Goal: Transaction & Acquisition: Purchase product/service

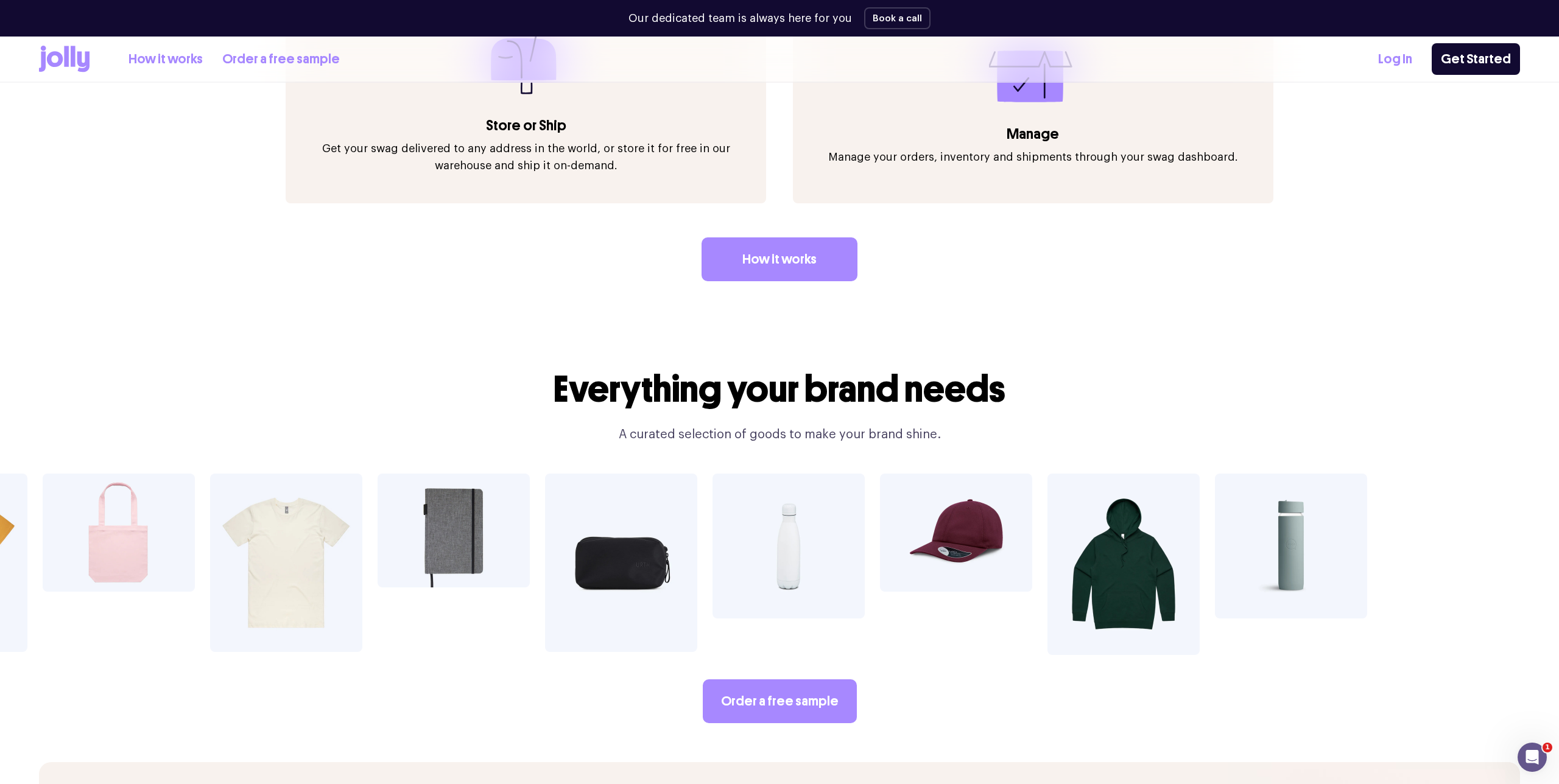
scroll to position [2281, 0]
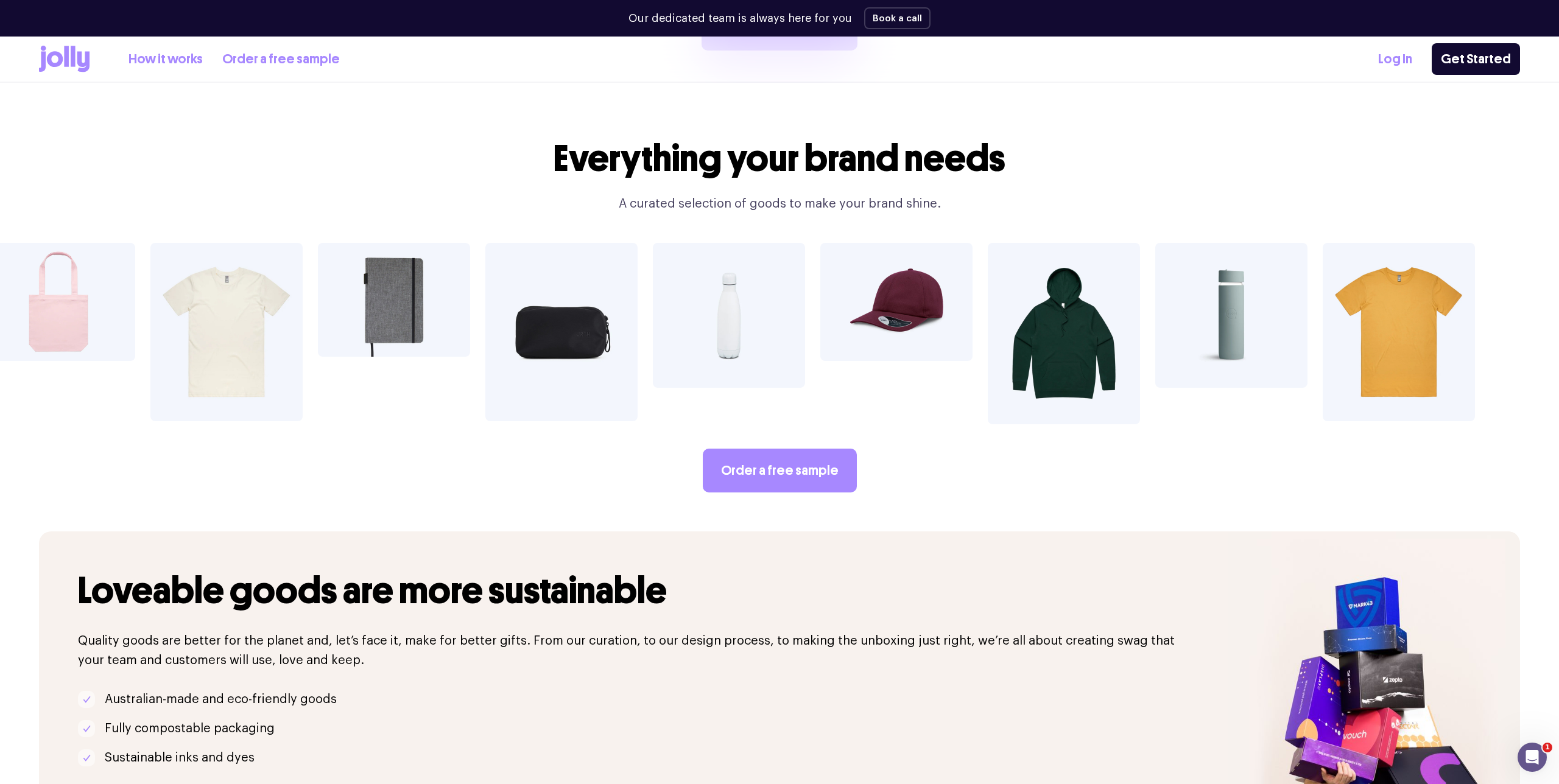
drag, startPoint x: 759, startPoint y: 261, endPoint x: 1057, endPoint y: 340, distance: 308.3
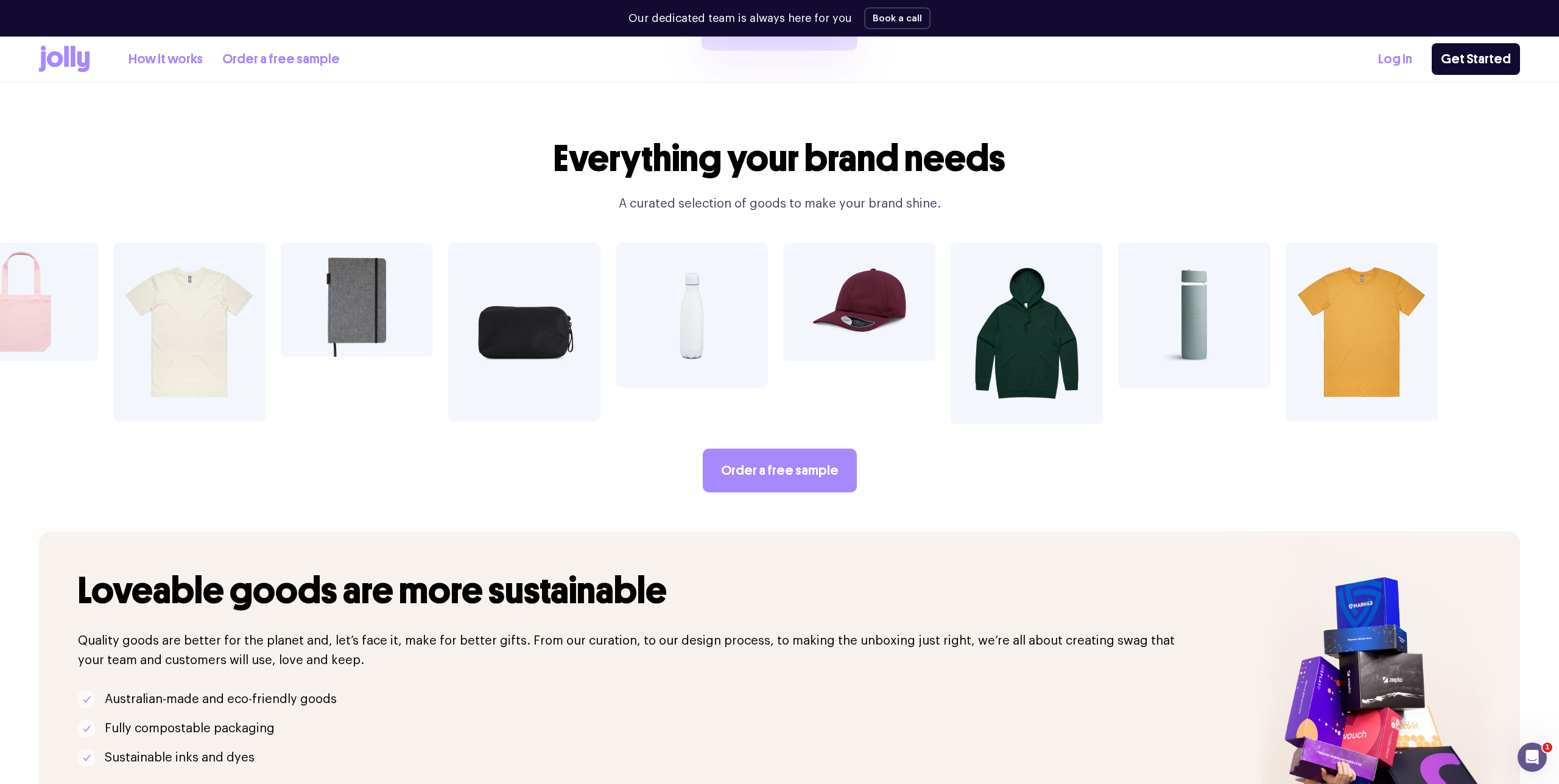
drag, startPoint x: 1031, startPoint y: 288, endPoint x: 1023, endPoint y: 288, distance: 8.0
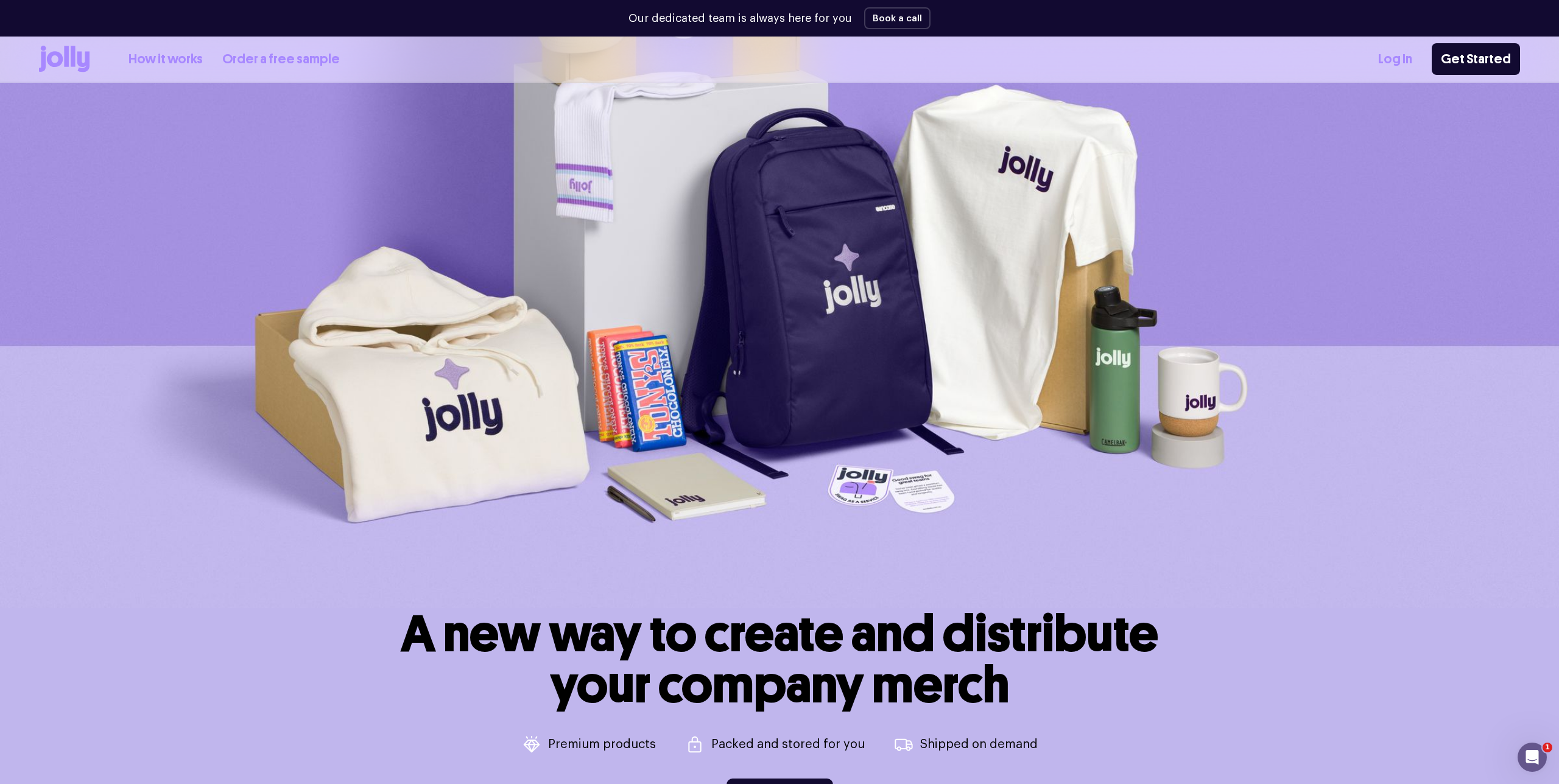
scroll to position [0, 0]
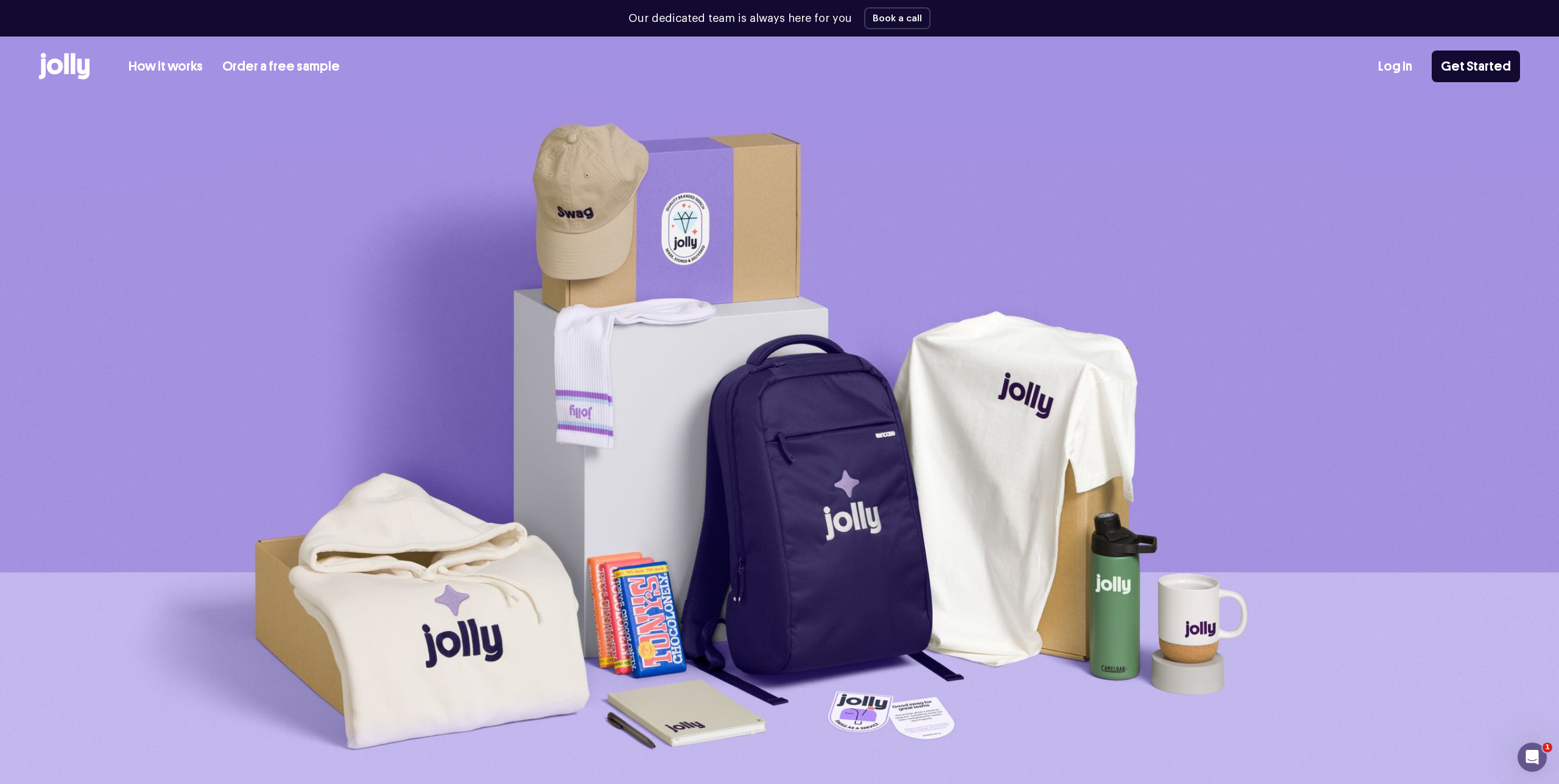
click at [170, 67] on link "How it works" at bounding box center [165, 67] width 74 height 20
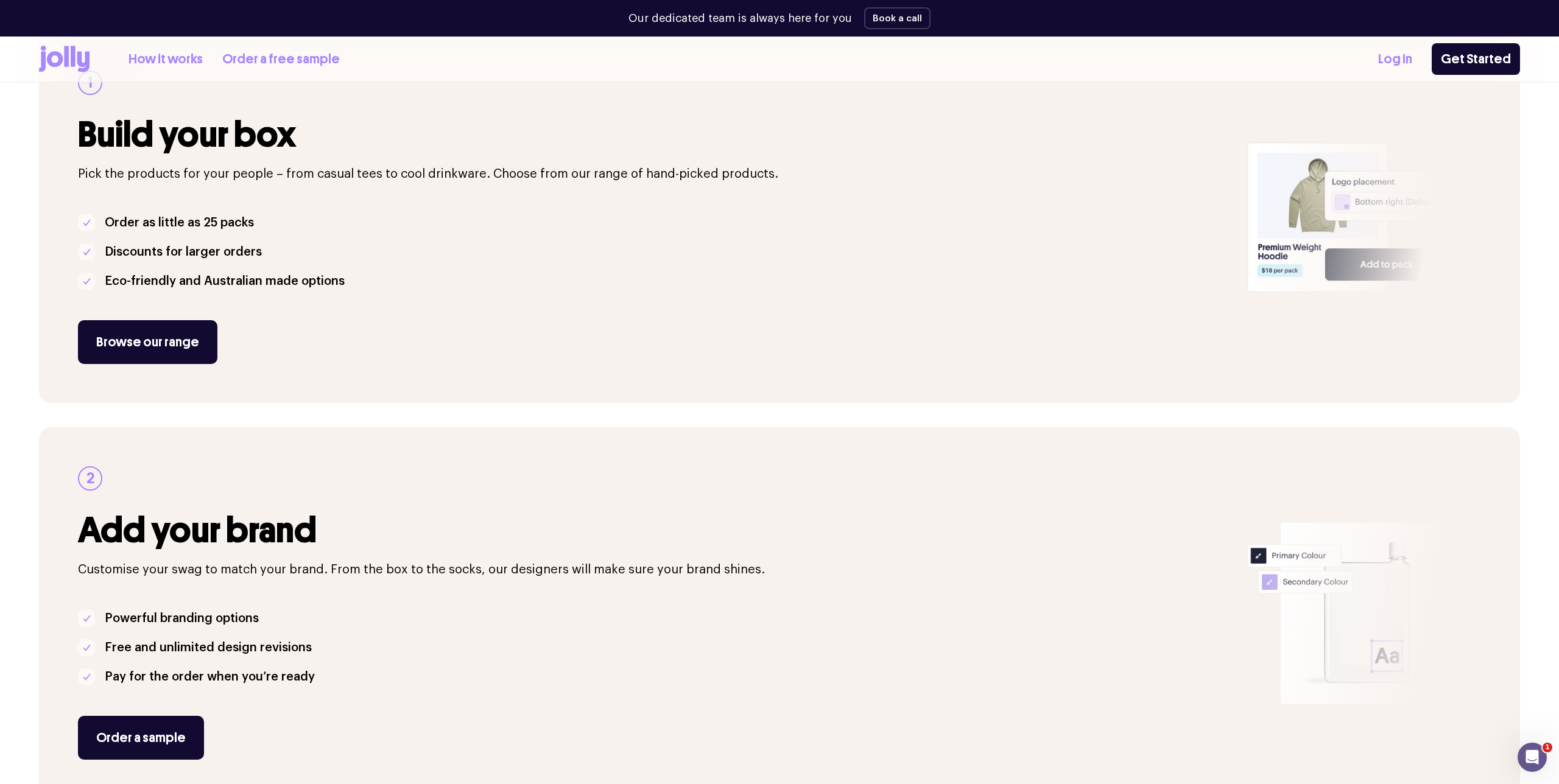
scroll to position [219, 0]
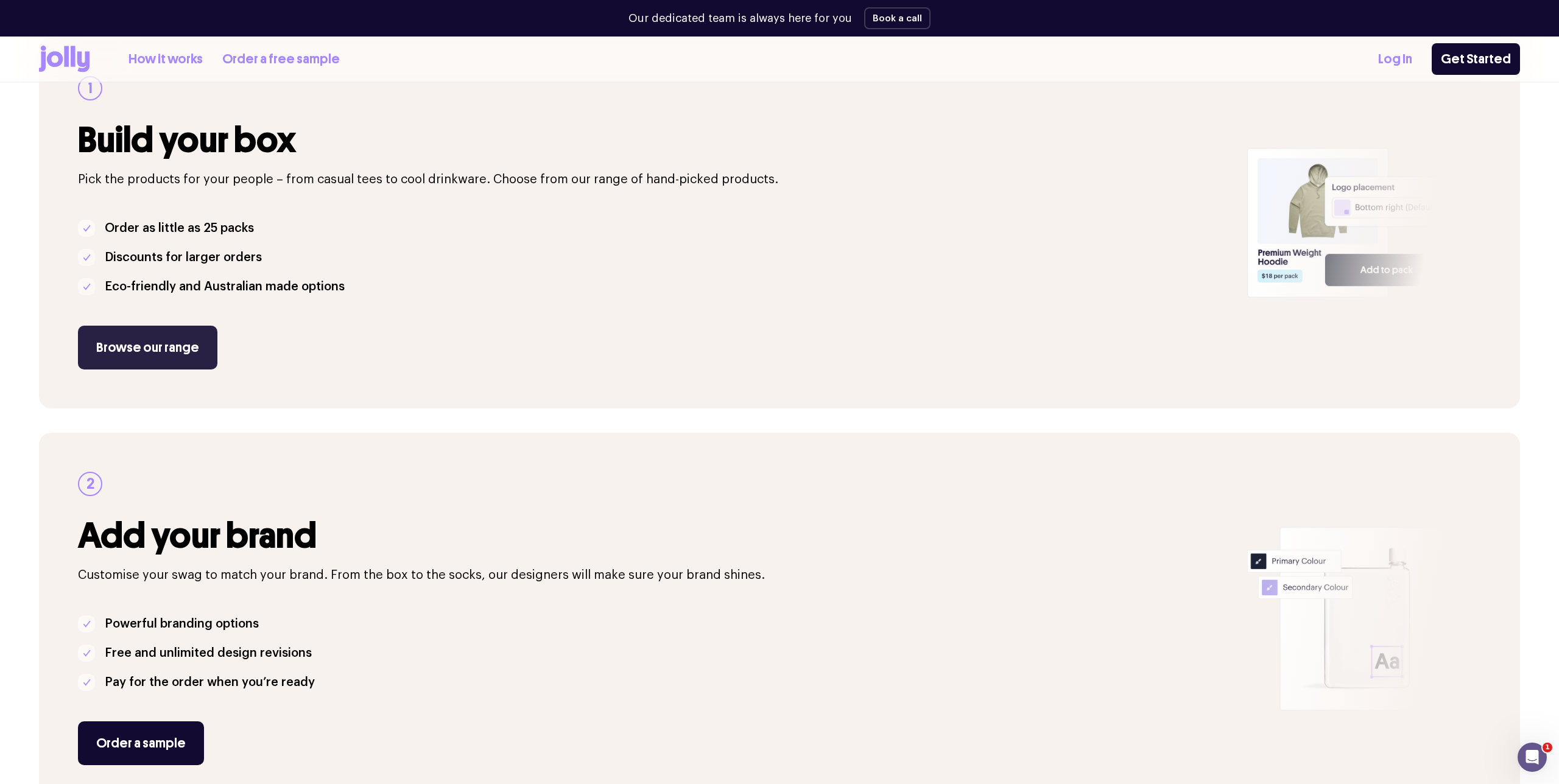
click at [157, 345] on link "Browse our range" at bounding box center [147, 347] width 139 height 44
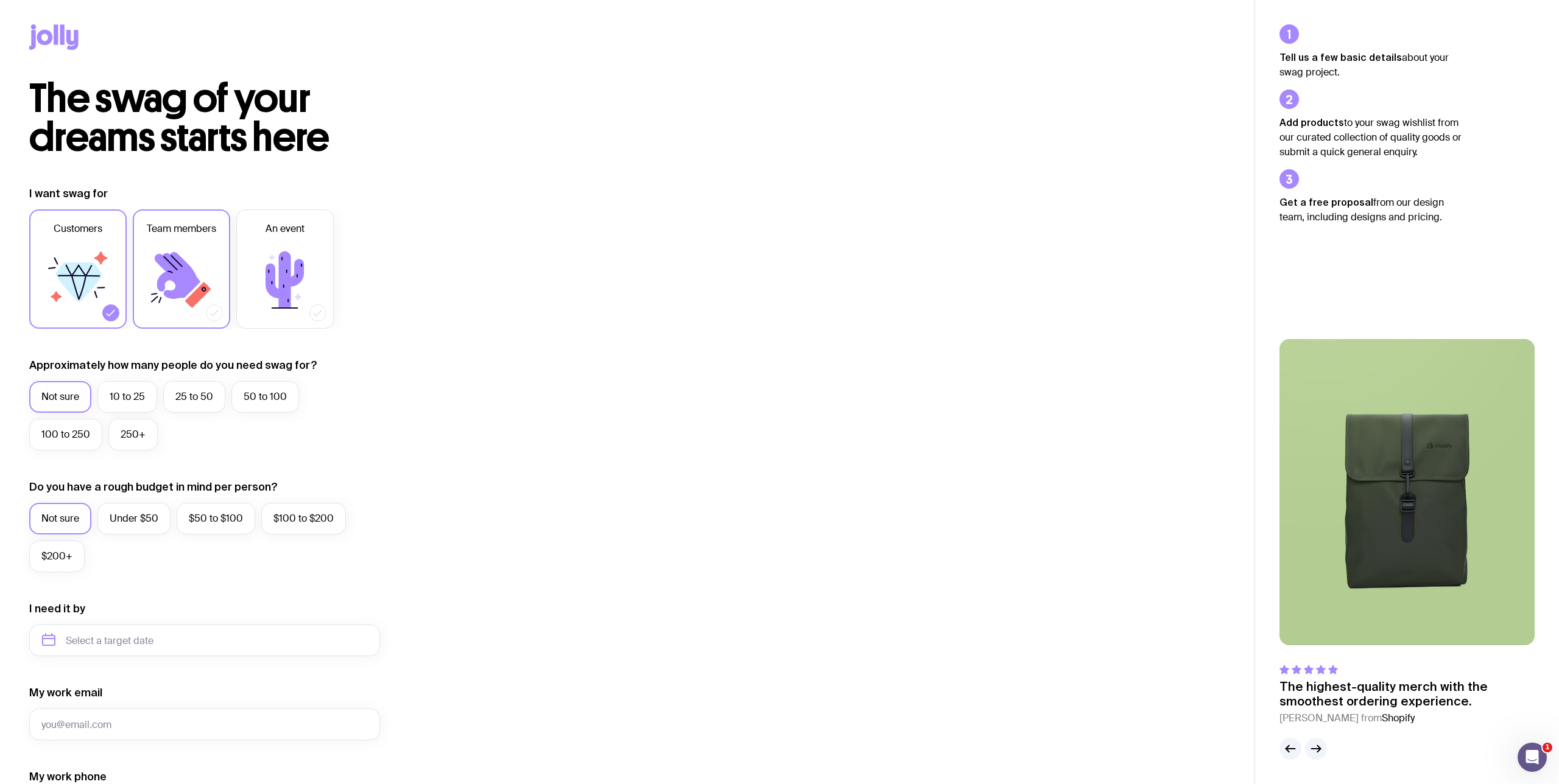
click at [170, 277] on icon at bounding box center [178, 276] width 46 height 47
click at [0, 0] on input "Team members" at bounding box center [0, 0] width 0 height 0
click at [63, 298] on icon at bounding box center [78, 280] width 73 height 73
click at [0, 0] on input "Customers" at bounding box center [0, 0] width 0 height 0
click at [266, 399] on label "50 to 100" at bounding box center [265, 396] width 68 height 31
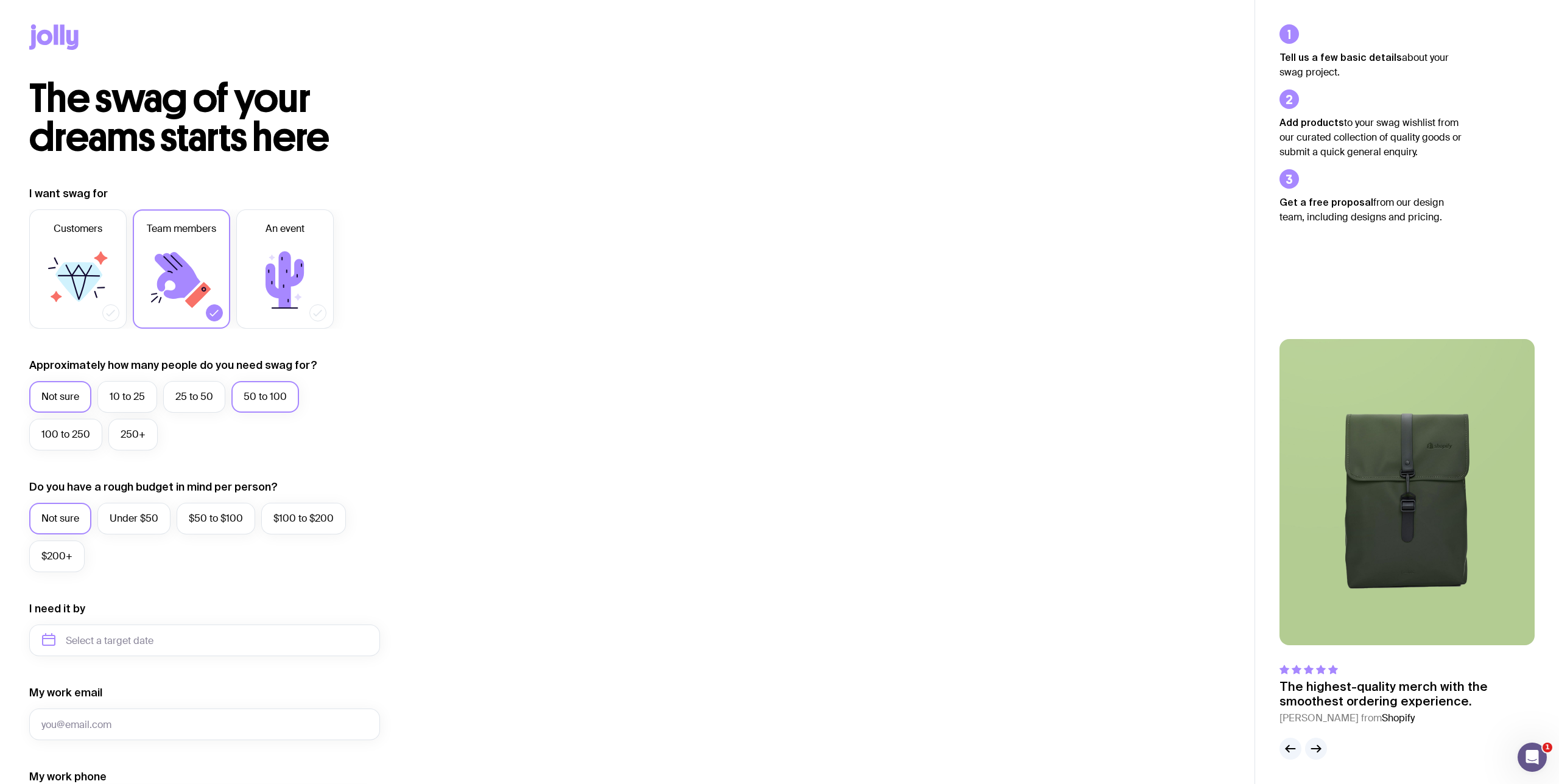
click at [0, 0] on input "50 to 100" at bounding box center [0, 0] width 0 height 0
click at [220, 523] on label "$50 to $100" at bounding box center [215, 518] width 78 height 31
click at [0, 0] on input "$50 to $100" at bounding box center [0, 0] width 0 height 0
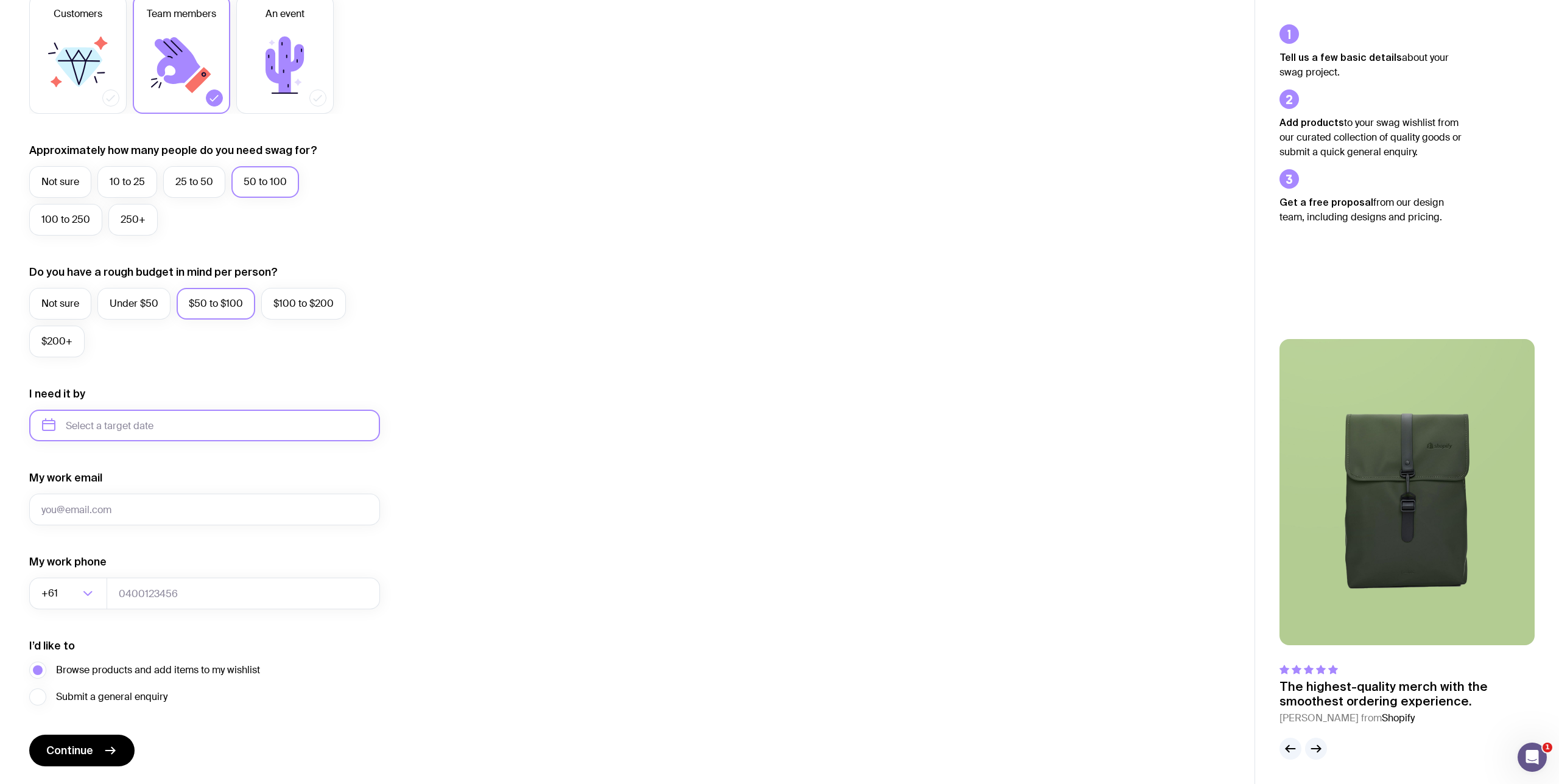
scroll to position [251, 0]
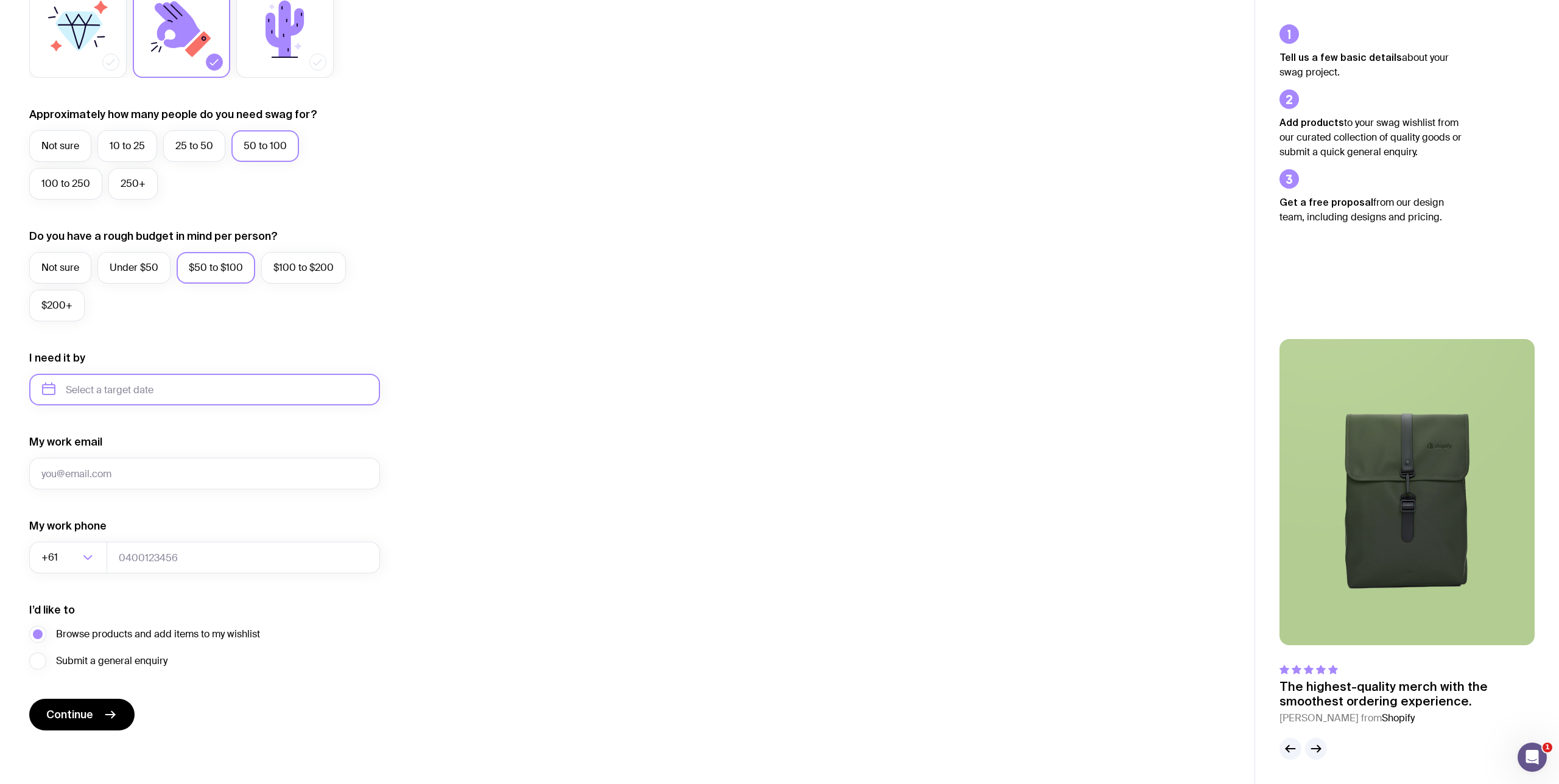
click at [132, 386] on input "text" at bounding box center [204, 389] width 351 height 31
click at [172, 534] on button "Dec" at bounding box center [157, 539] width 44 height 25
click at [125, 380] on input "December 2025" at bounding box center [204, 389] width 351 height 31
click at [120, 539] on button "Nov" at bounding box center [107, 539] width 44 height 25
click at [154, 388] on input "November 2025" at bounding box center [204, 389] width 351 height 31
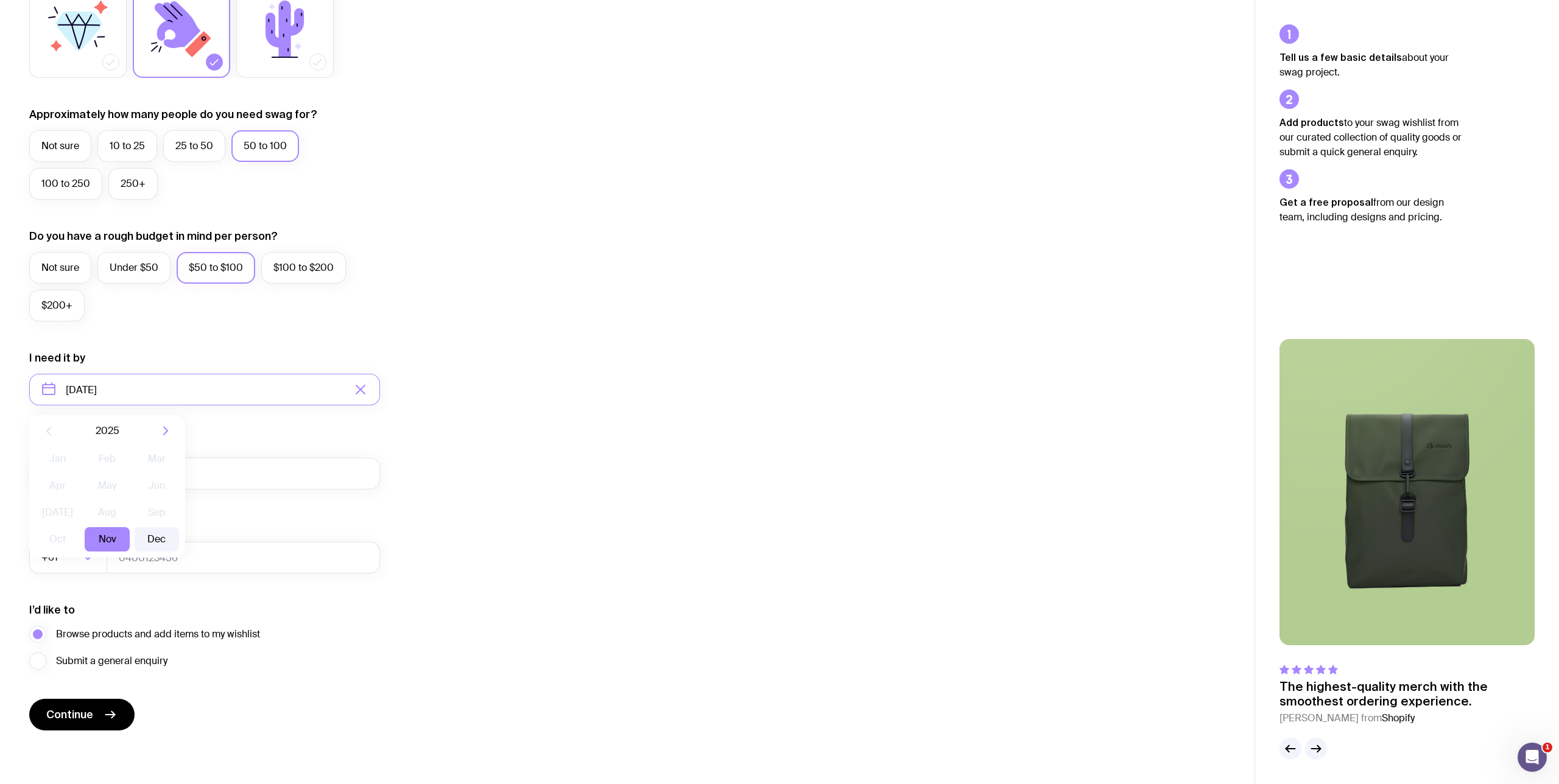
click at [167, 536] on button "Dec" at bounding box center [157, 539] width 44 height 25
type input "December 2025"
click at [148, 471] on input "My work email" at bounding box center [204, 473] width 351 height 31
type input "christian@1breadcrumb.com"
click at [183, 562] on input "0468019629" at bounding box center [243, 557] width 273 height 31
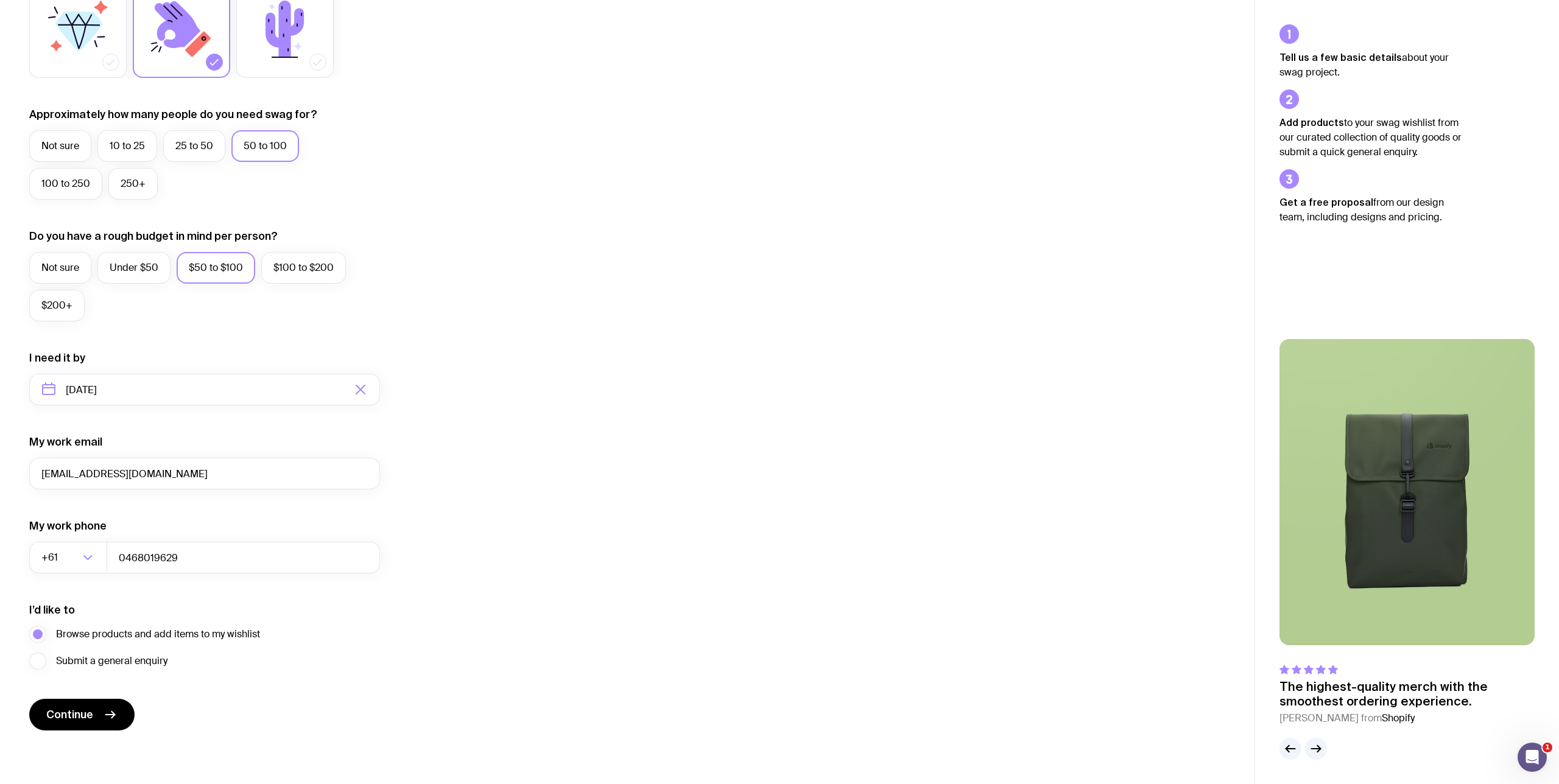
click at [139, 601] on form "I want swag for Customers Team members An event Approximately how many people d…" at bounding box center [204, 333] width 351 height 795
click at [127, 557] on input "0468019629" at bounding box center [243, 557] width 273 height 31
type input "468019629"
click at [137, 609] on div "I’d like to Browse products and add items to my wishlist Submit a general enqui…" at bounding box center [204, 636] width 351 height 67
click at [110, 714] on icon "submit" at bounding box center [110, 714] width 9 height 0
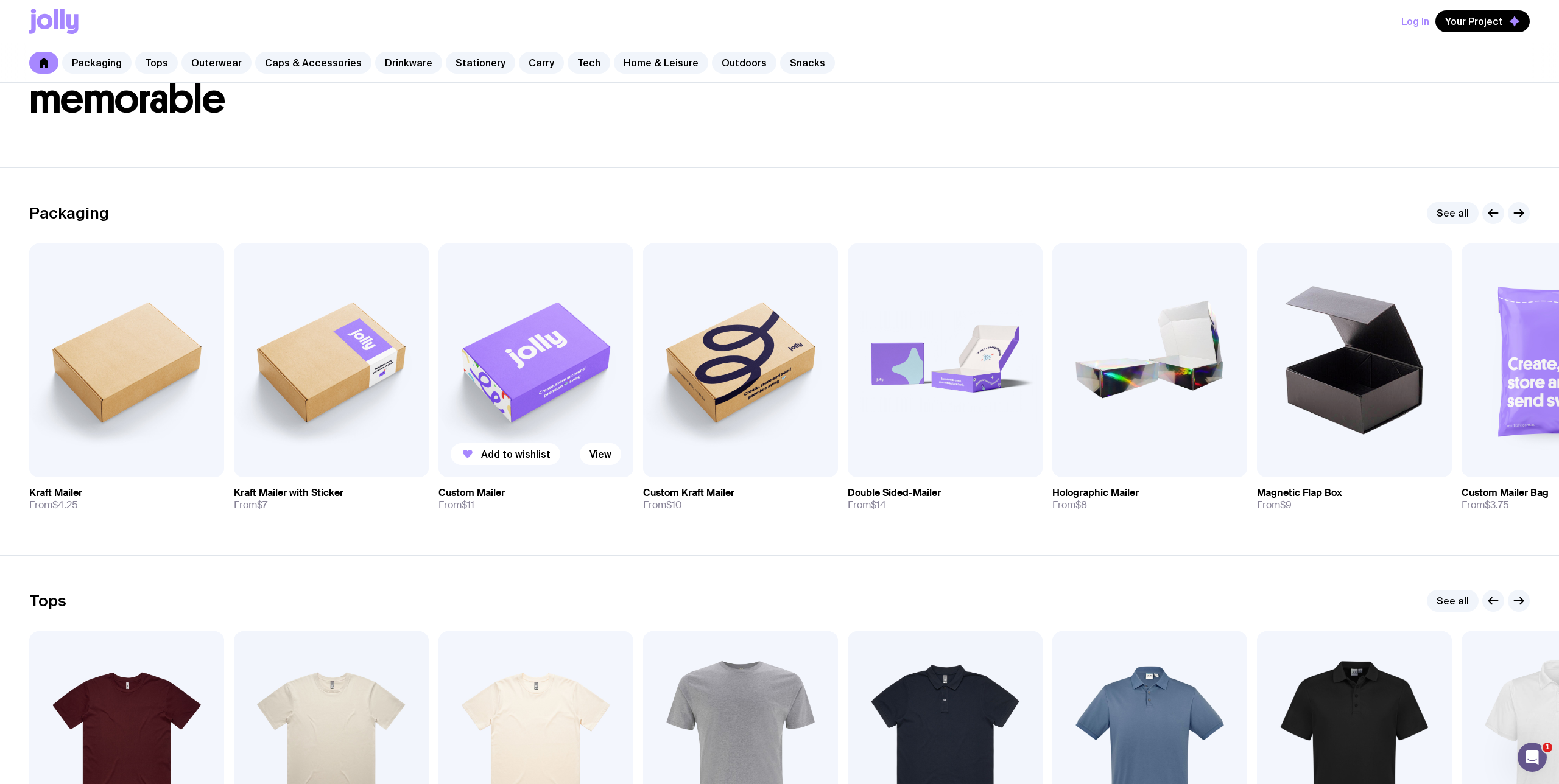
scroll to position [172, 0]
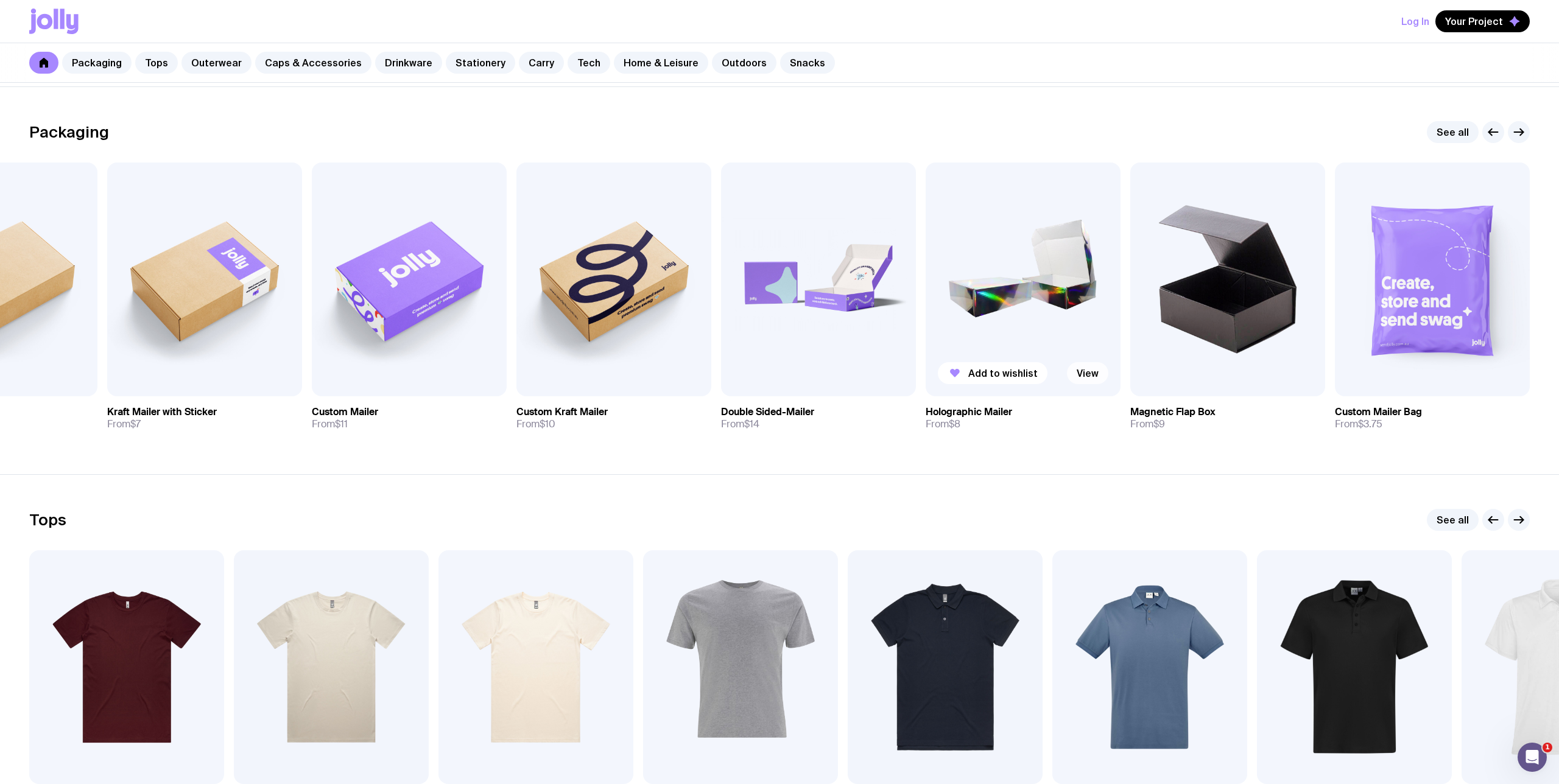
click at [1083, 372] on link "View" at bounding box center [1087, 374] width 41 height 22
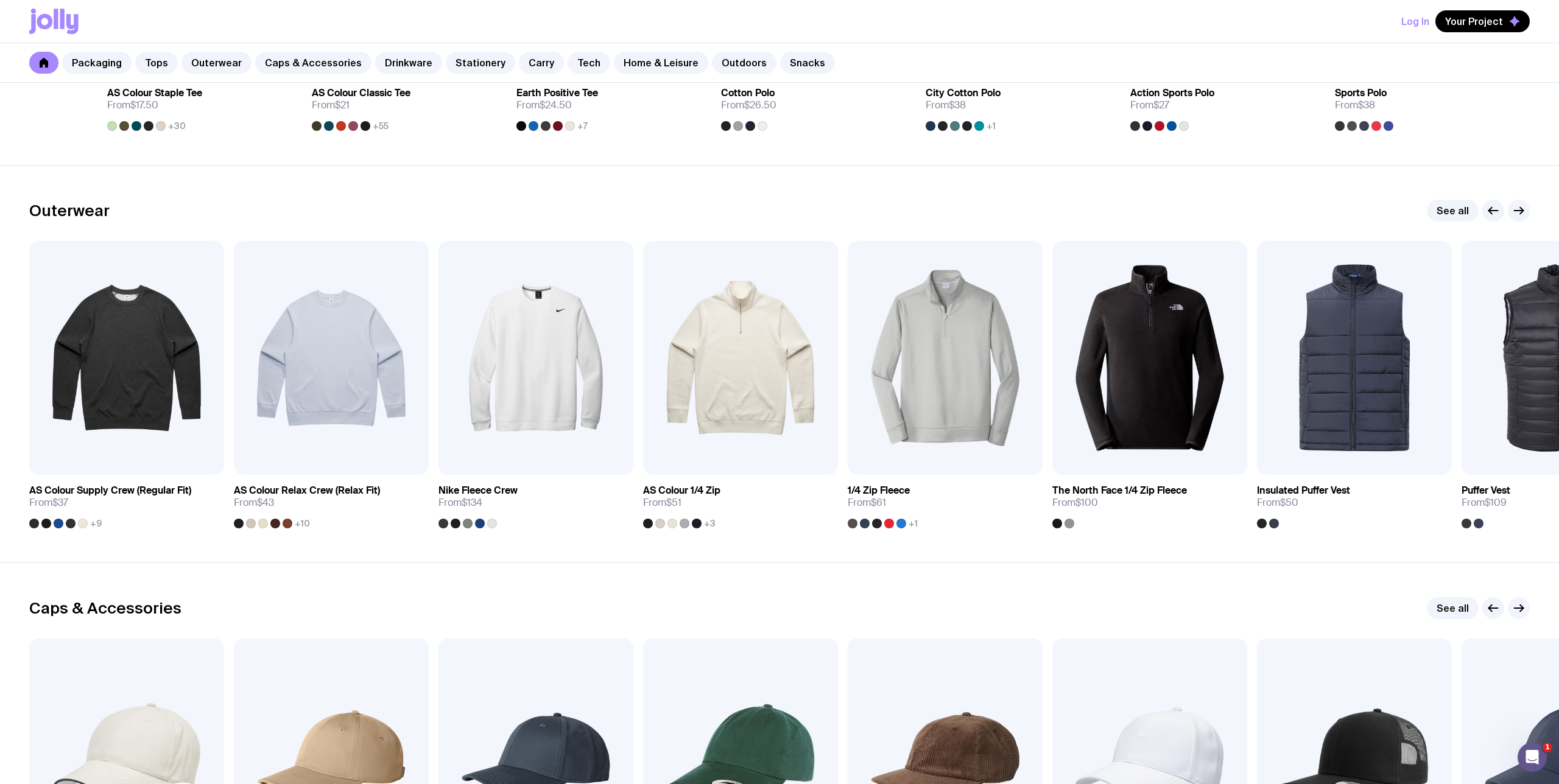
scroll to position [618, 0]
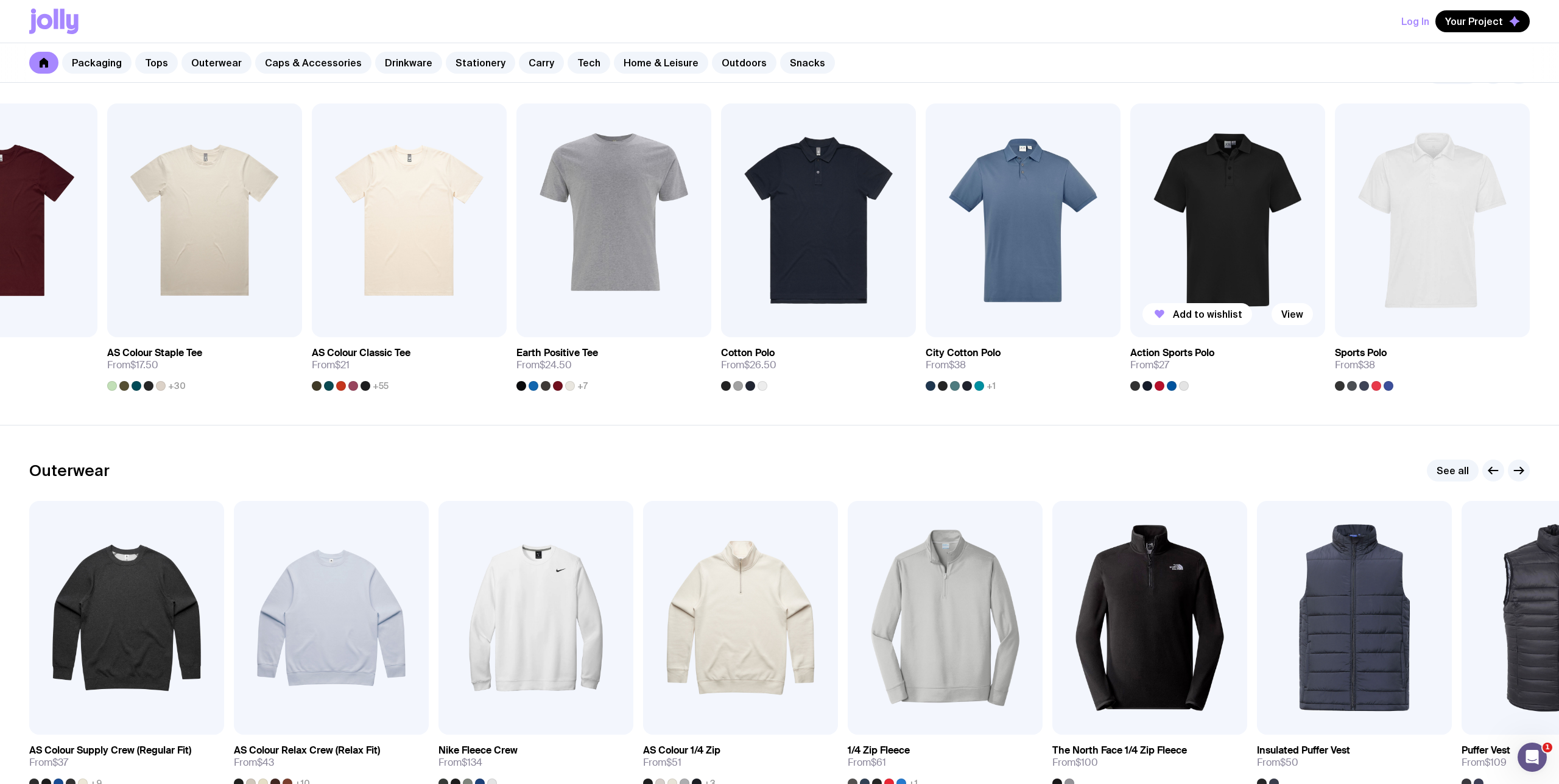
click at [1209, 206] on img at bounding box center [1228, 220] width 195 height 234
click at [983, 227] on img at bounding box center [1023, 220] width 195 height 234
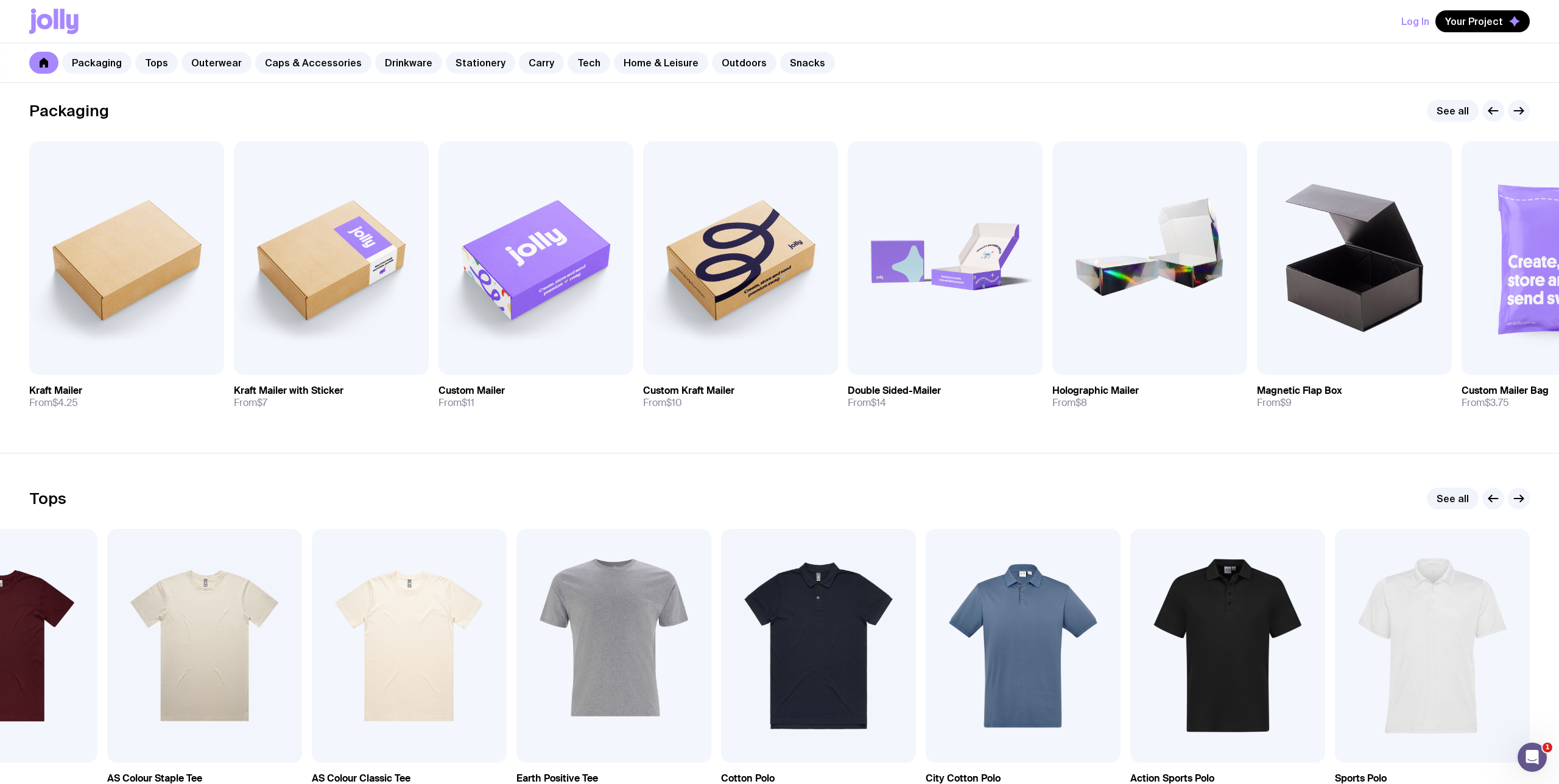
scroll to position [0, 0]
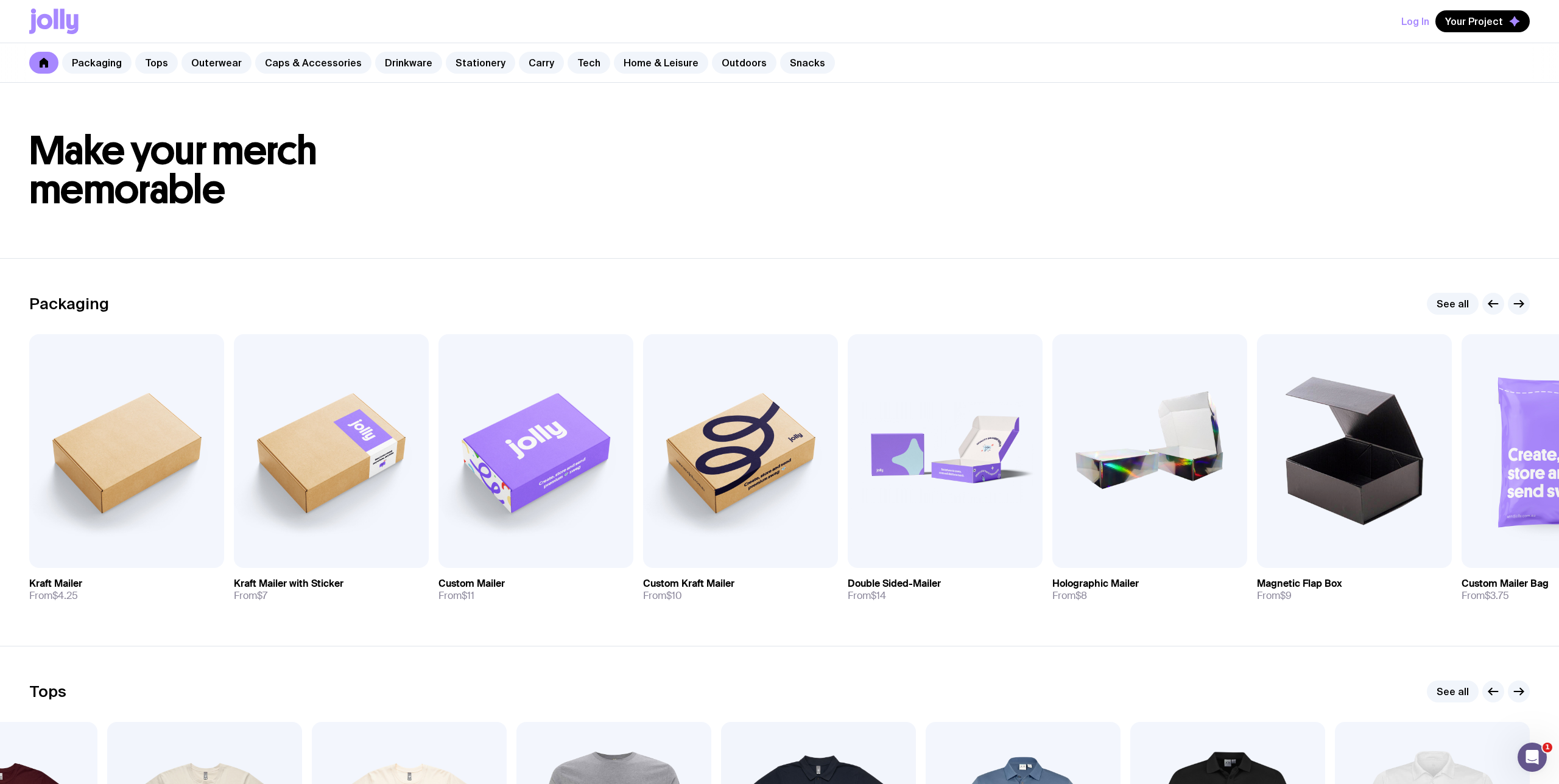
drag, startPoint x: 958, startPoint y: 370, endPoint x: 953, endPoint y: 242, distance: 128.1
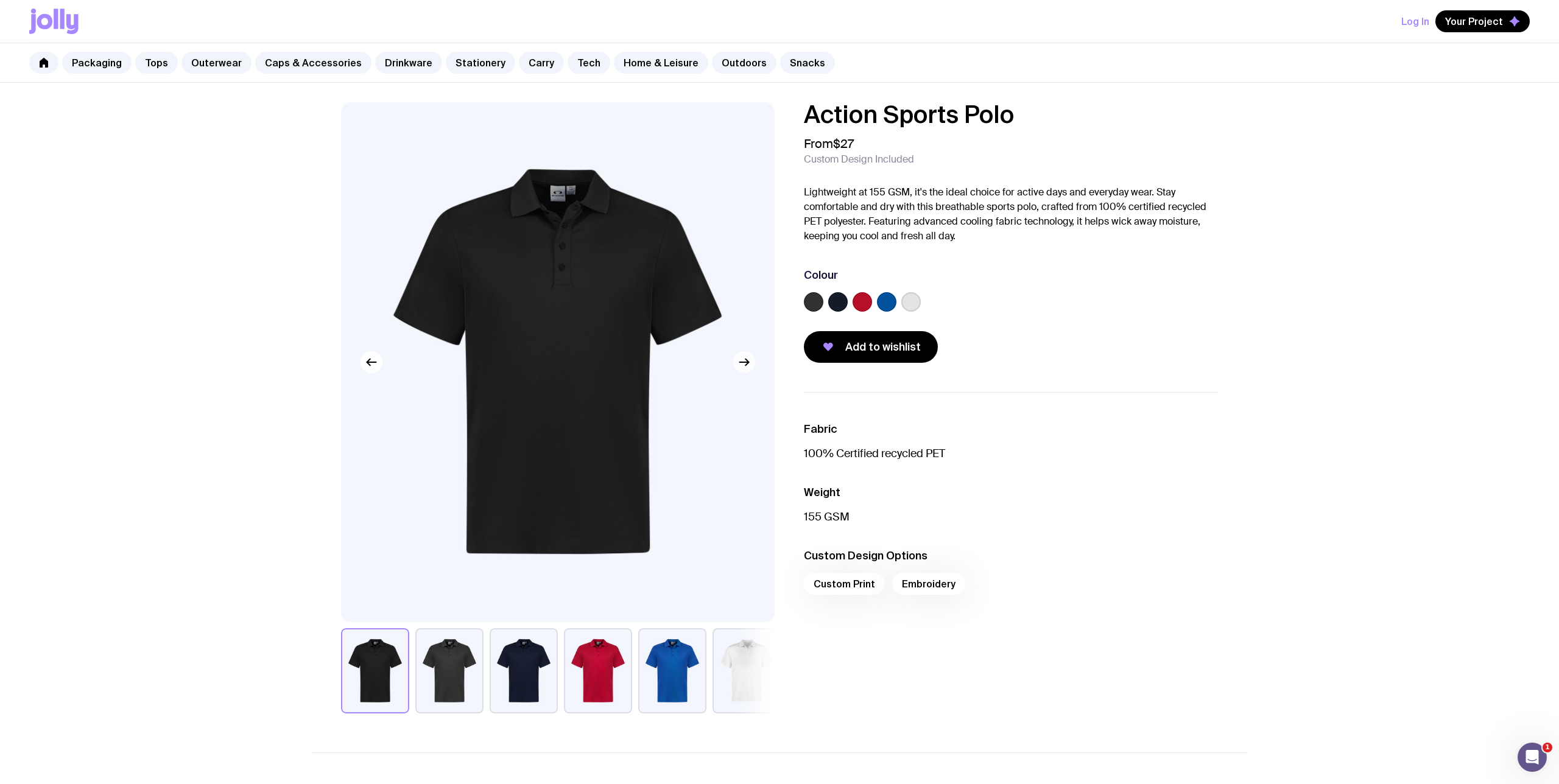
click at [749, 365] on icon "button" at bounding box center [744, 362] width 15 height 15
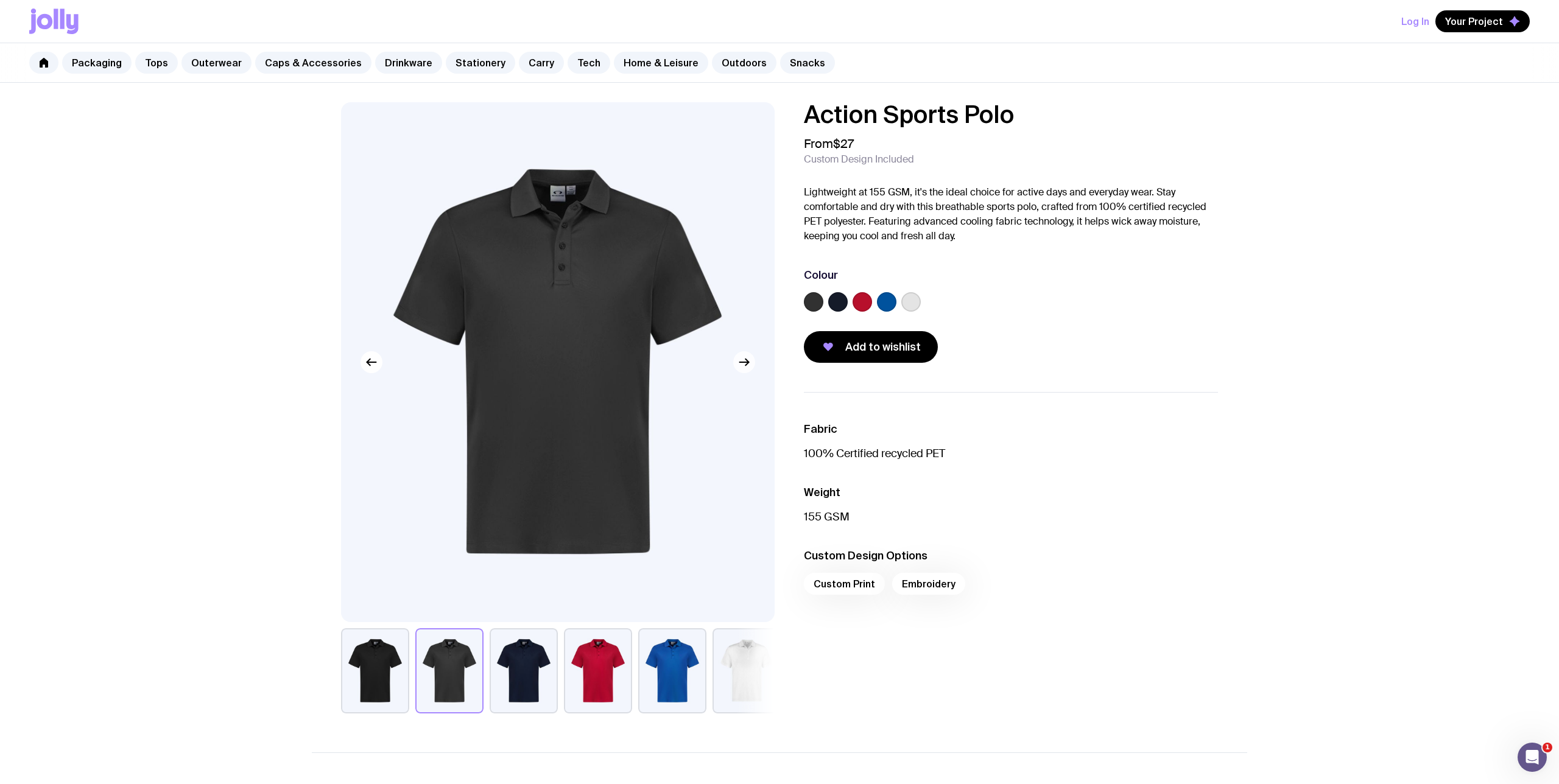
click at [749, 365] on icon "button" at bounding box center [744, 362] width 15 height 15
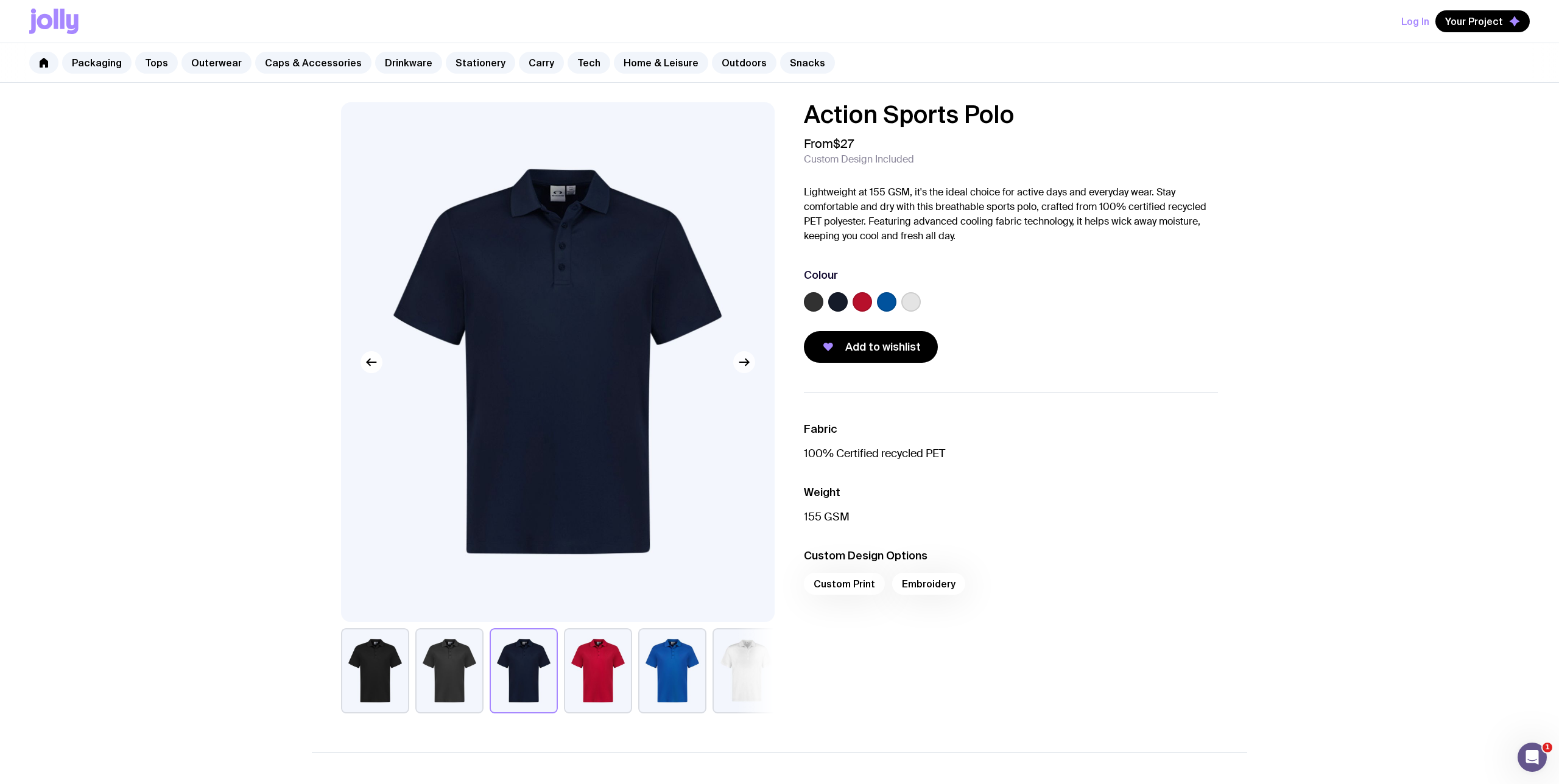
click at [749, 365] on icon "button" at bounding box center [744, 362] width 15 height 15
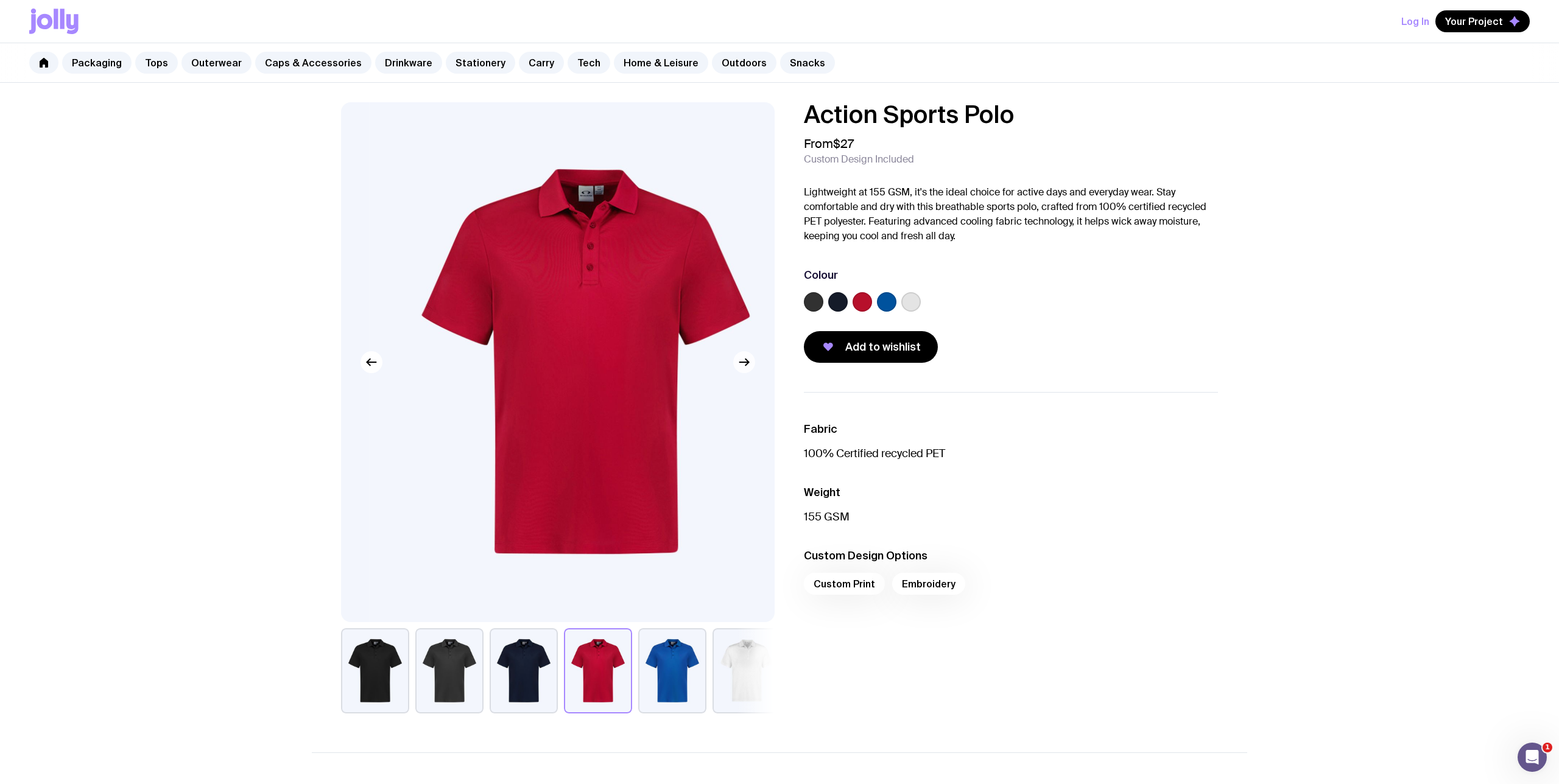
click at [749, 365] on icon "button" at bounding box center [744, 362] width 15 height 15
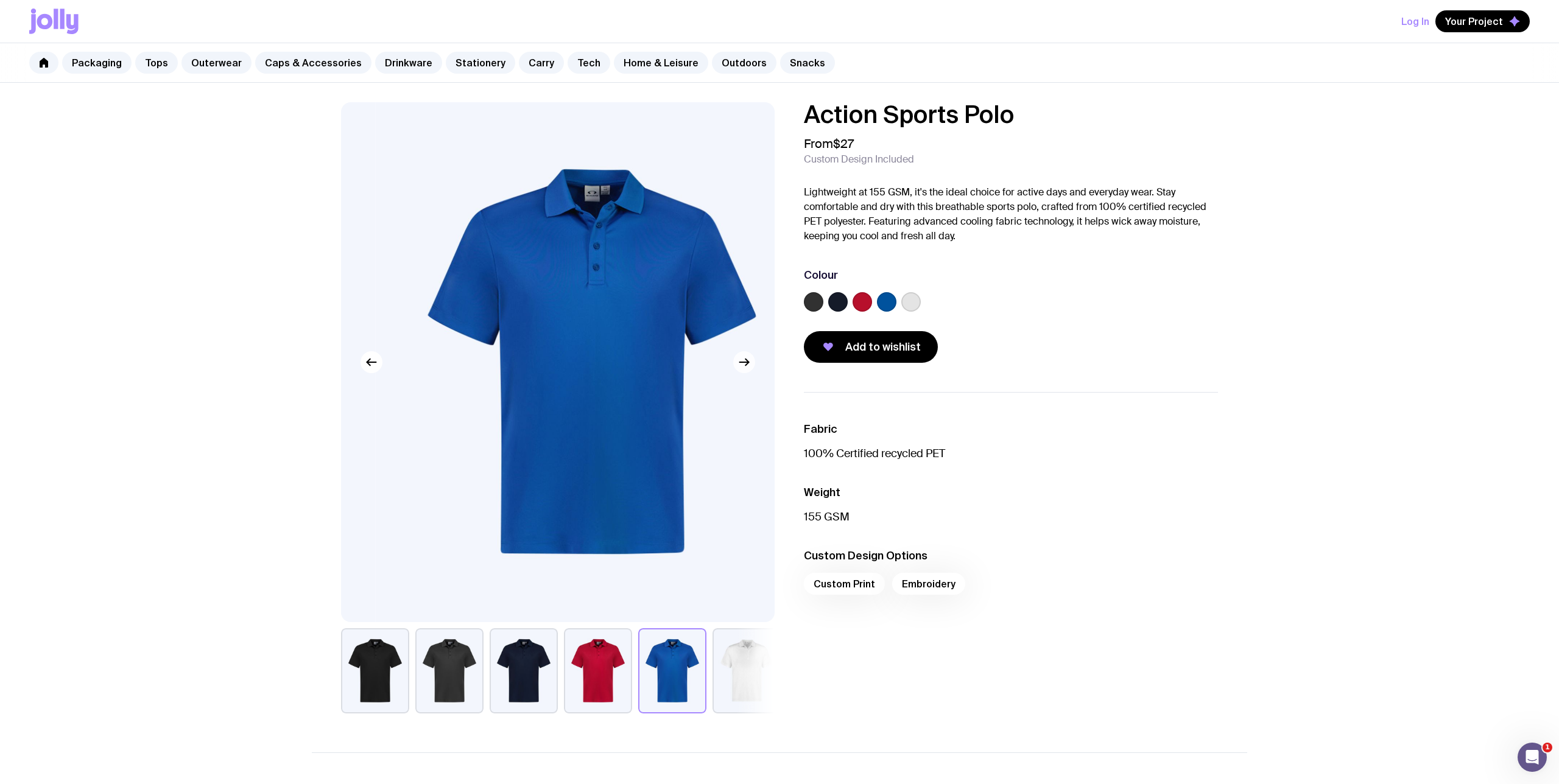
click at [749, 365] on icon "button" at bounding box center [744, 362] width 15 height 15
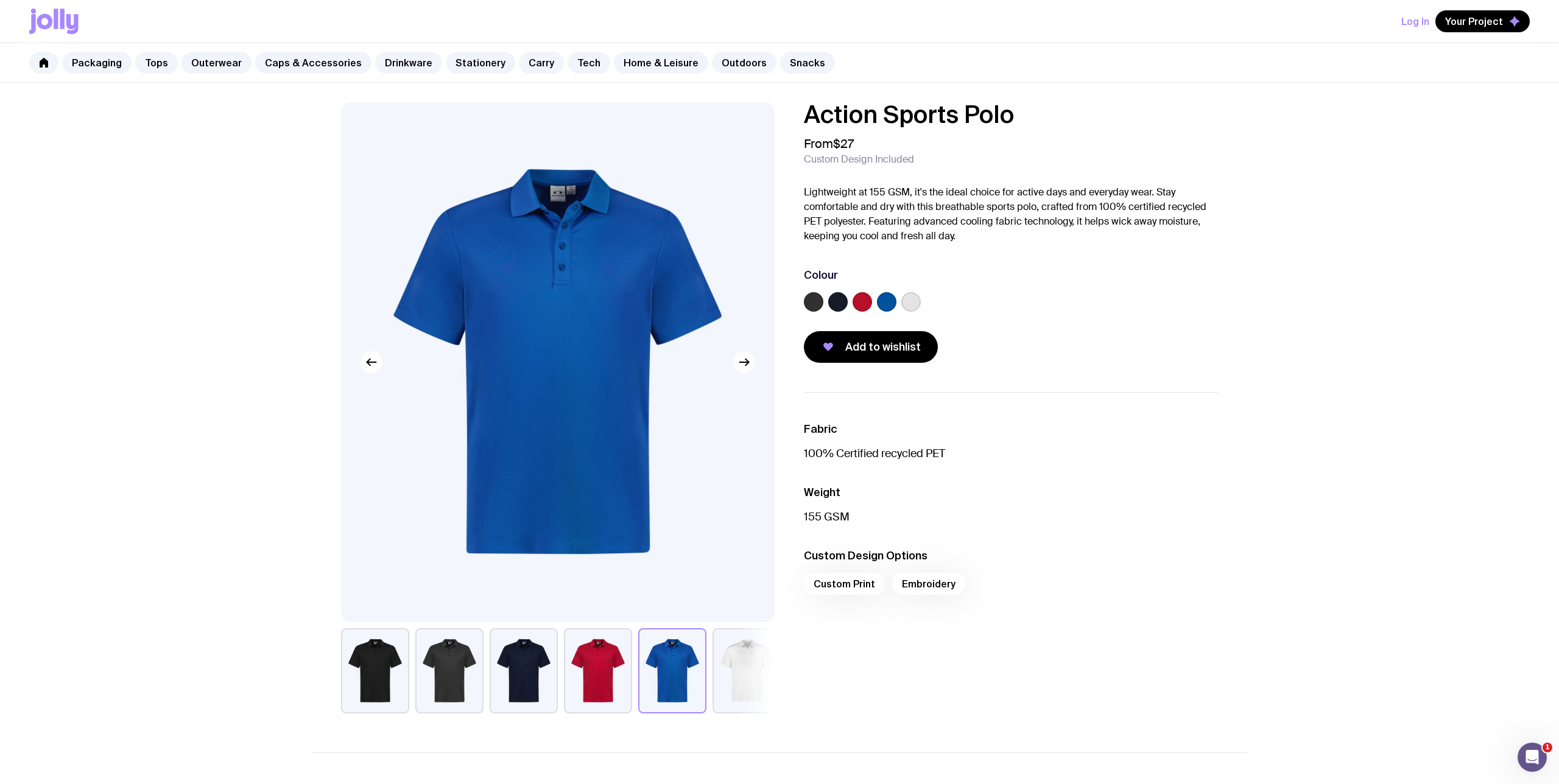
click at [749, 365] on icon "button" at bounding box center [744, 362] width 15 height 15
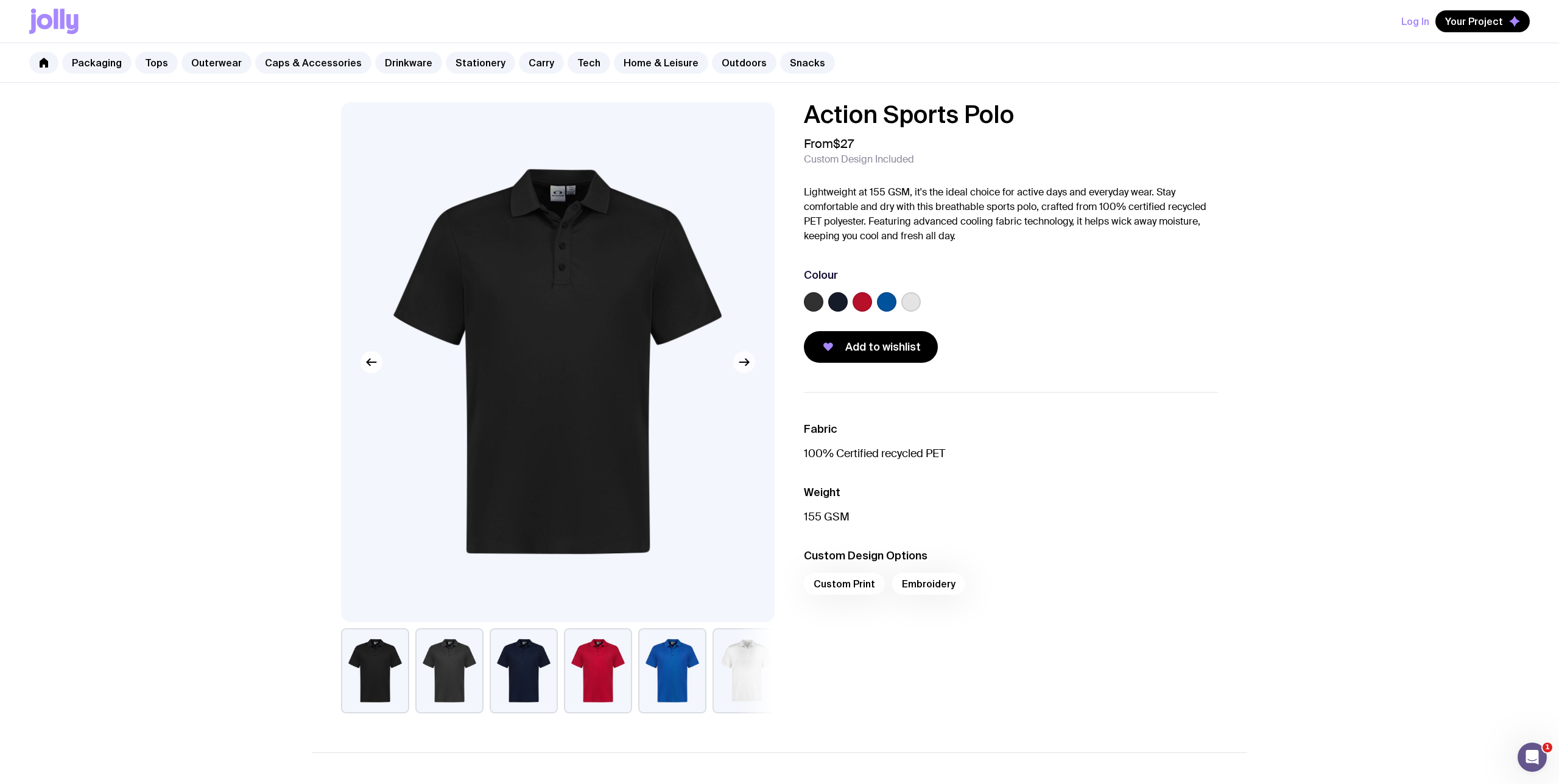
click at [749, 365] on icon "button" at bounding box center [744, 362] width 15 height 15
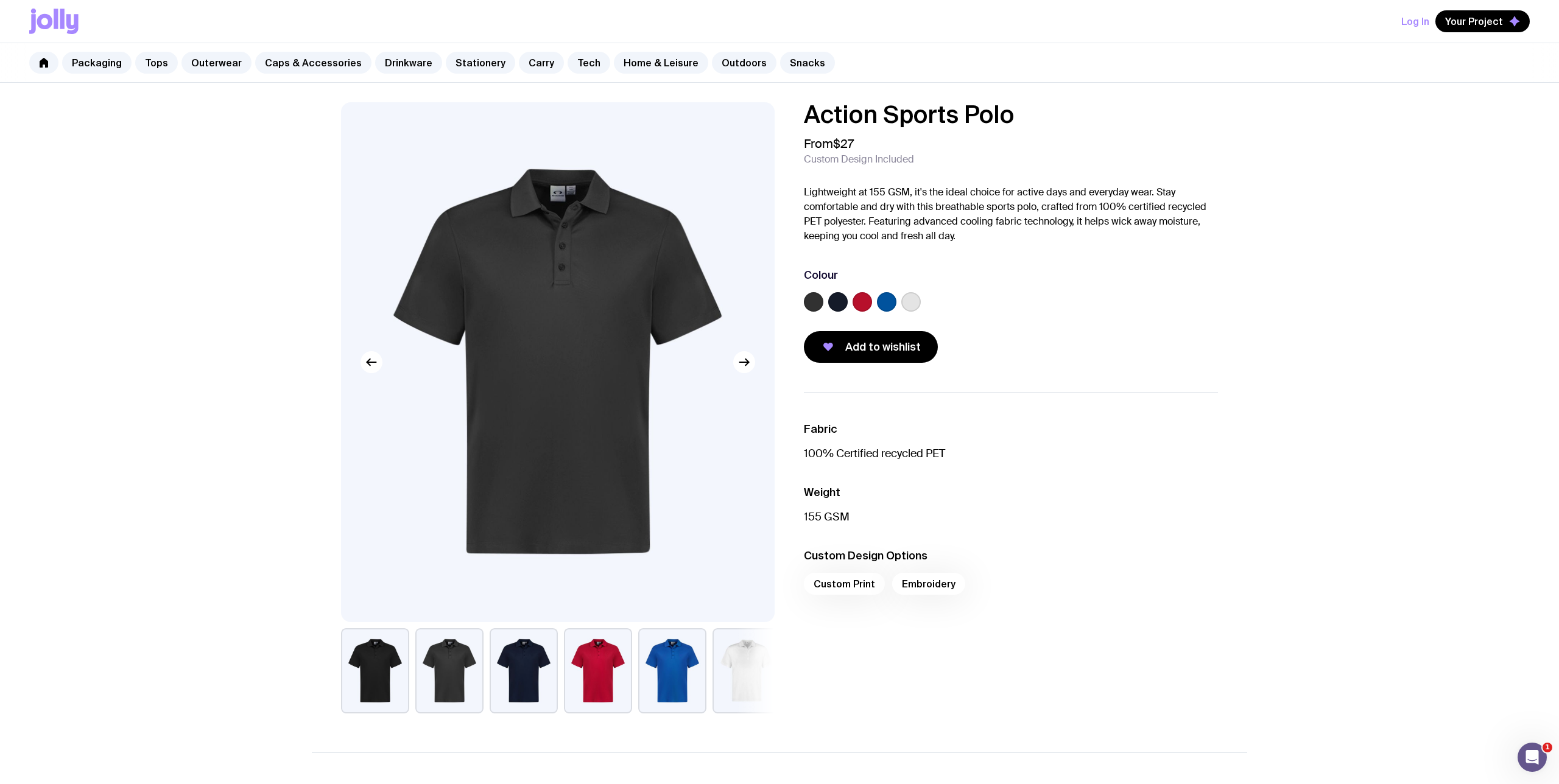
click at [754, 665] on button "button" at bounding box center [746, 671] width 68 height 85
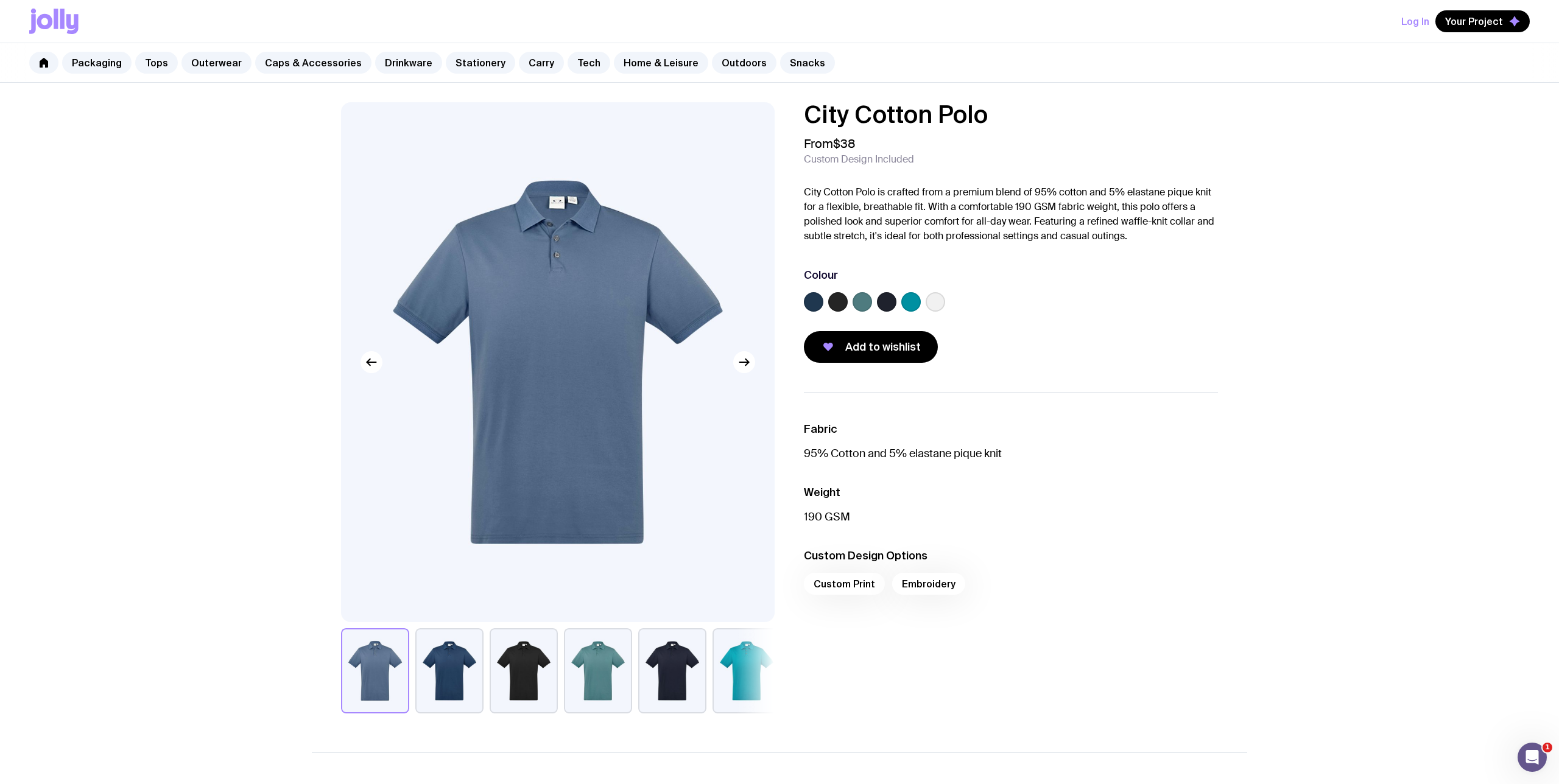
click at [863, 308] on label at bounding box center [863, 302] width 20 height 20
click at [0, 0] on input "radio" at bounding box center [0, 0] width 0 height 0
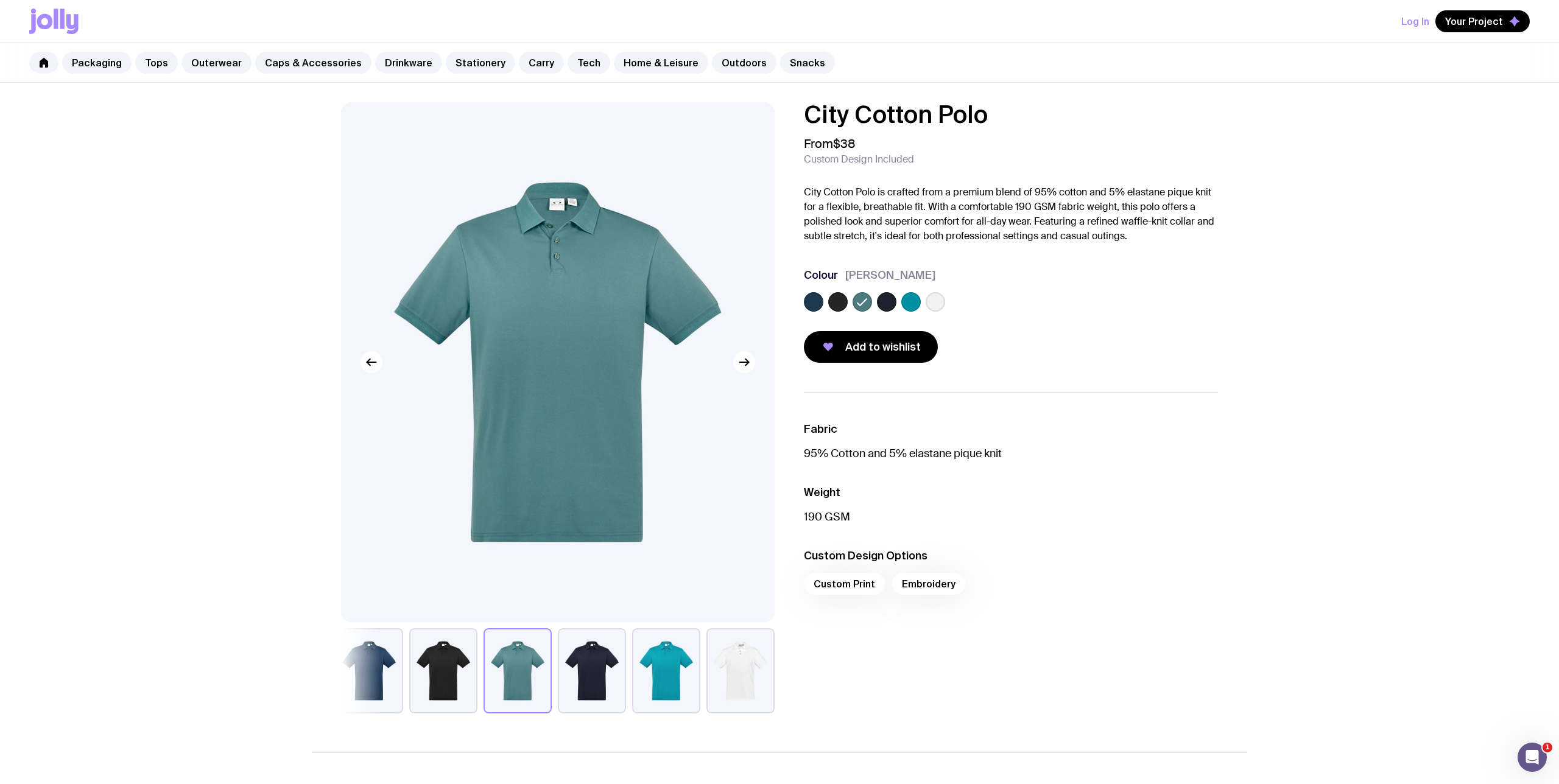
click at [887, 301] on label at bounding box center [887, 302] width 20 height 20
click at [0, 0] on input "radio" at bounding box center [0, 0] width 0 height 0
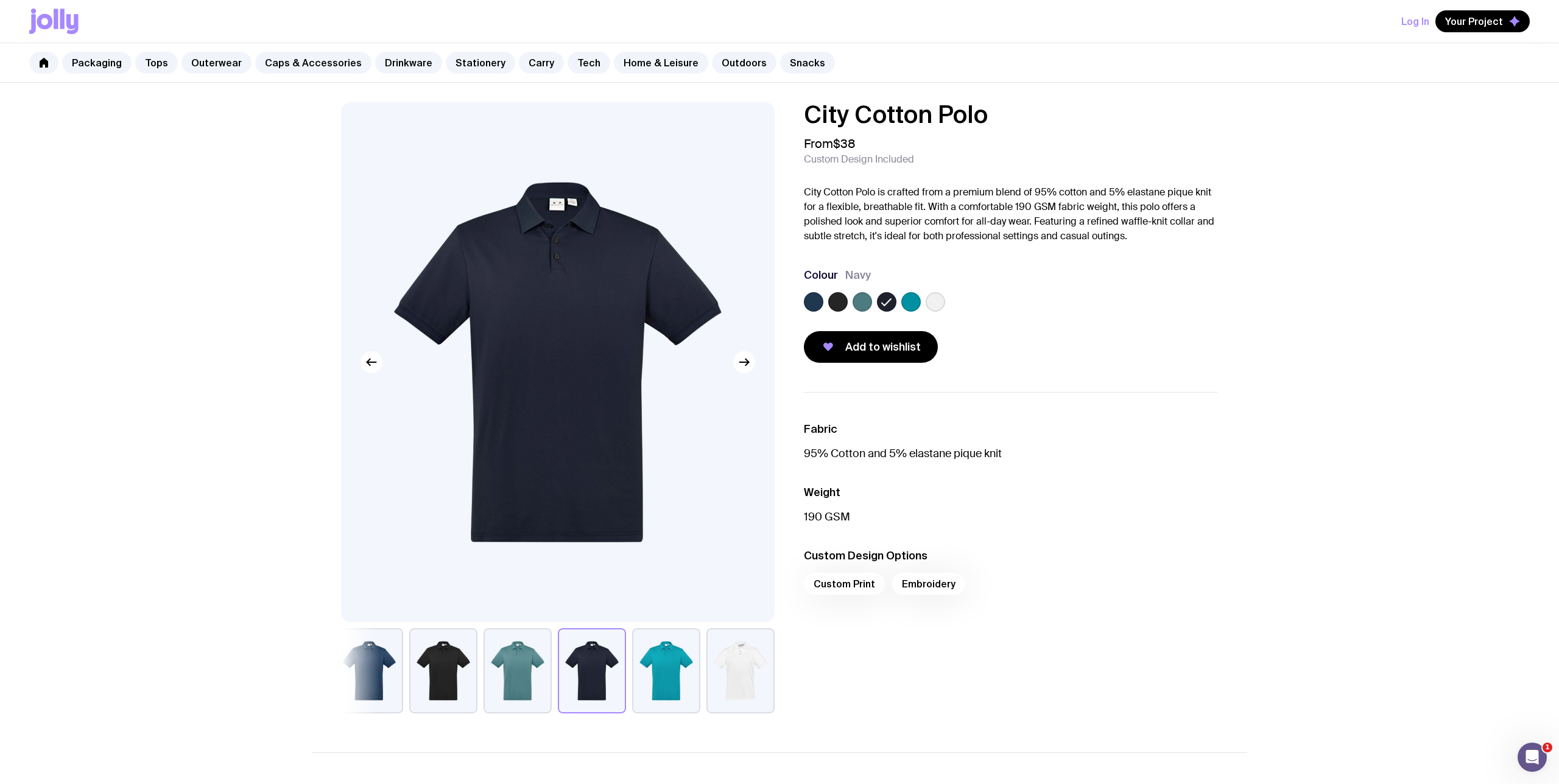
click at [904, 301] on label at bounding box center [911, 302] width 20 height 20
click at [0, 0] on input "radio" at bounding box center [0, 0] width 0 height 0
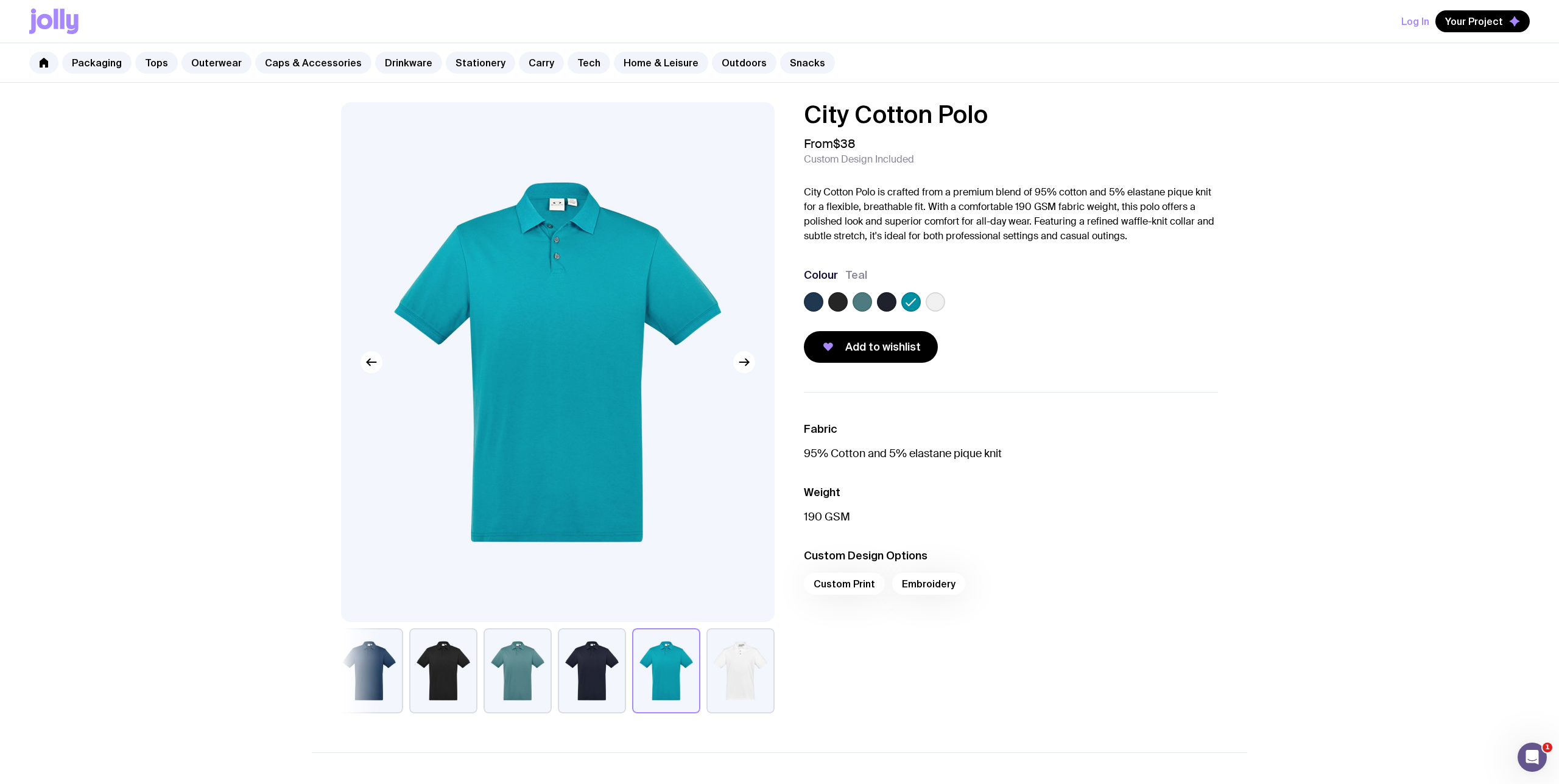
click at [870, 300] on label at bounding box center [863, 302] width 20 height 20
click at [0, 0] on input "radio" at bounding box center [0, 0] width 0 height 0
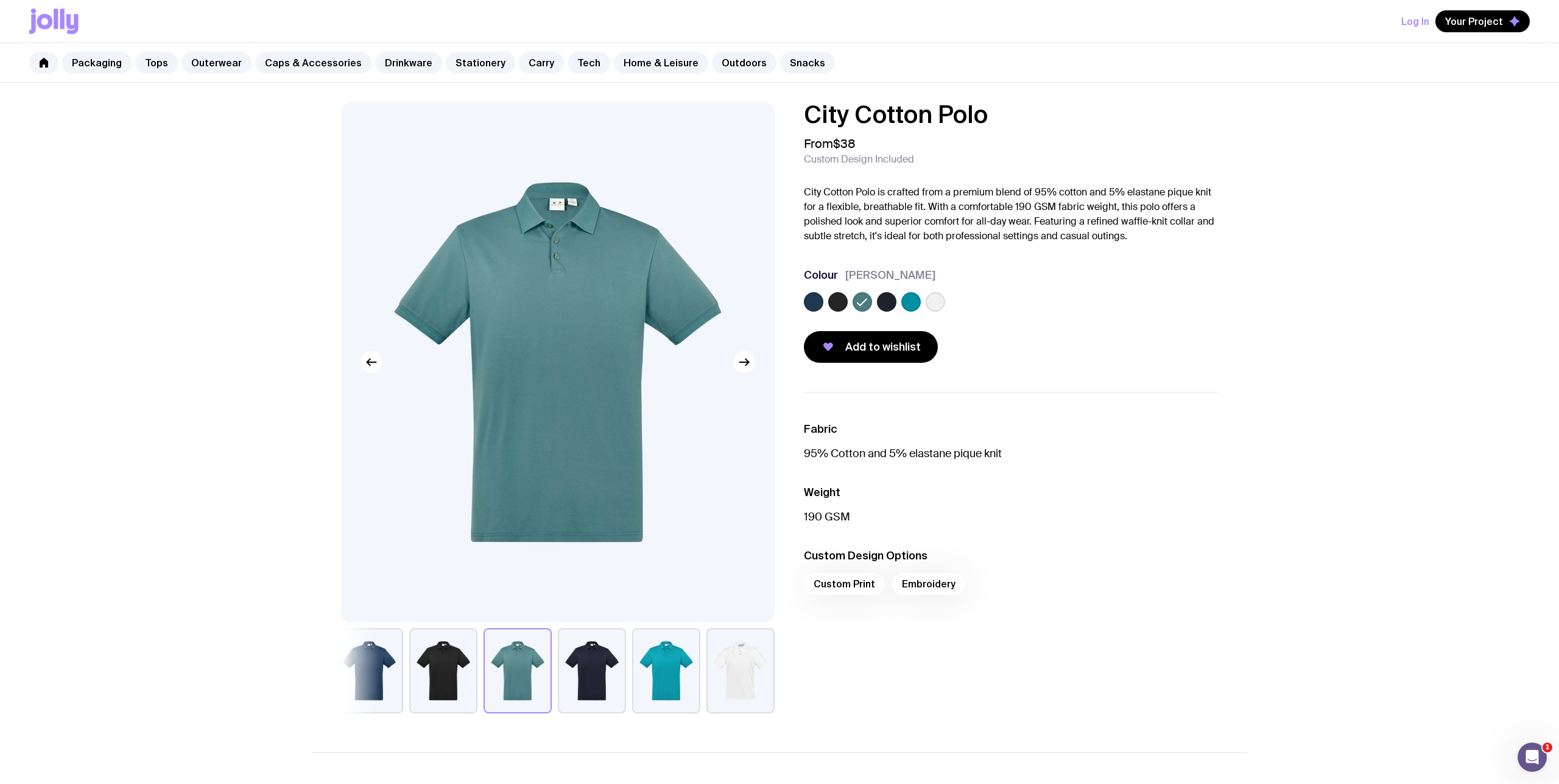
click at [838, 303] on label at bounding box center [838, 302] width 20 height 20
click at [0, 0] on input "radio" at bounding box center [0, 0] width 0 height 0
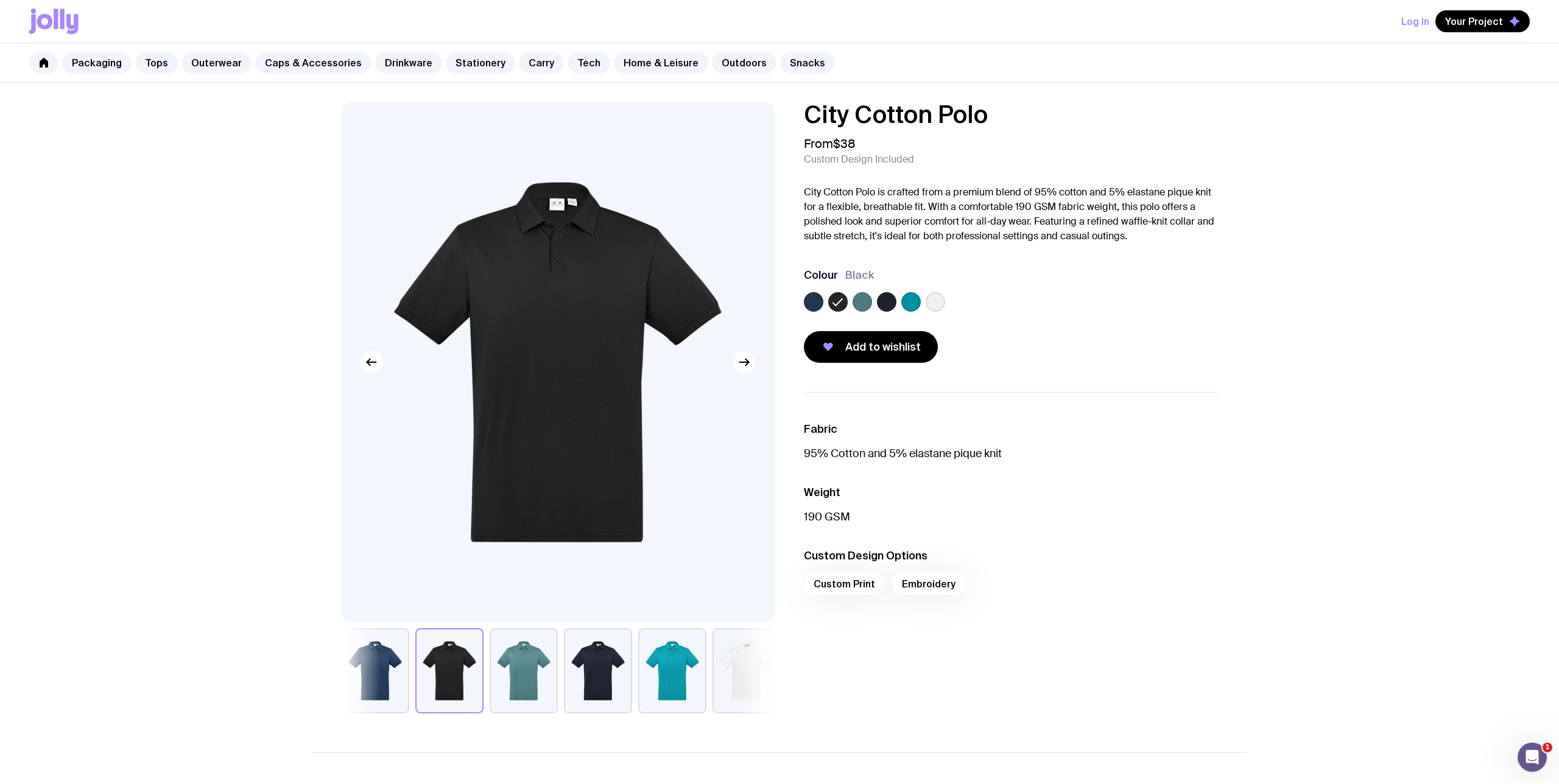
click at [821, 304] on label at bounding box center [814, 302] width 20 height 20
click at [0, 0] on input "radio" at bounding box center [0, 0] width 0 height 0
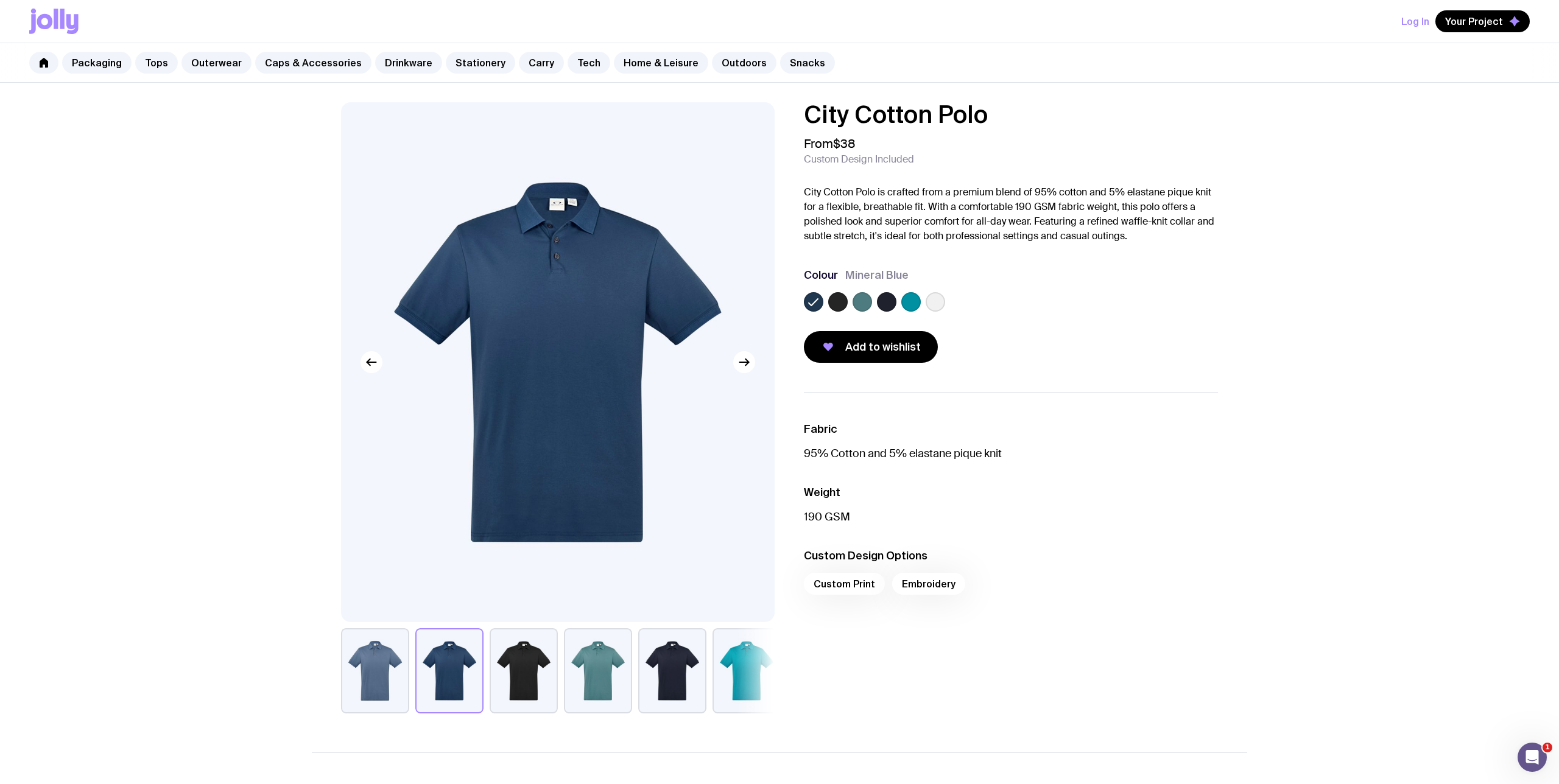
click at [846, 303] on label at bounding box center [838, 302] width 20 height 20
click at [0, 0] on input "radio" at bounding box center [0, 0] width 0 height 0
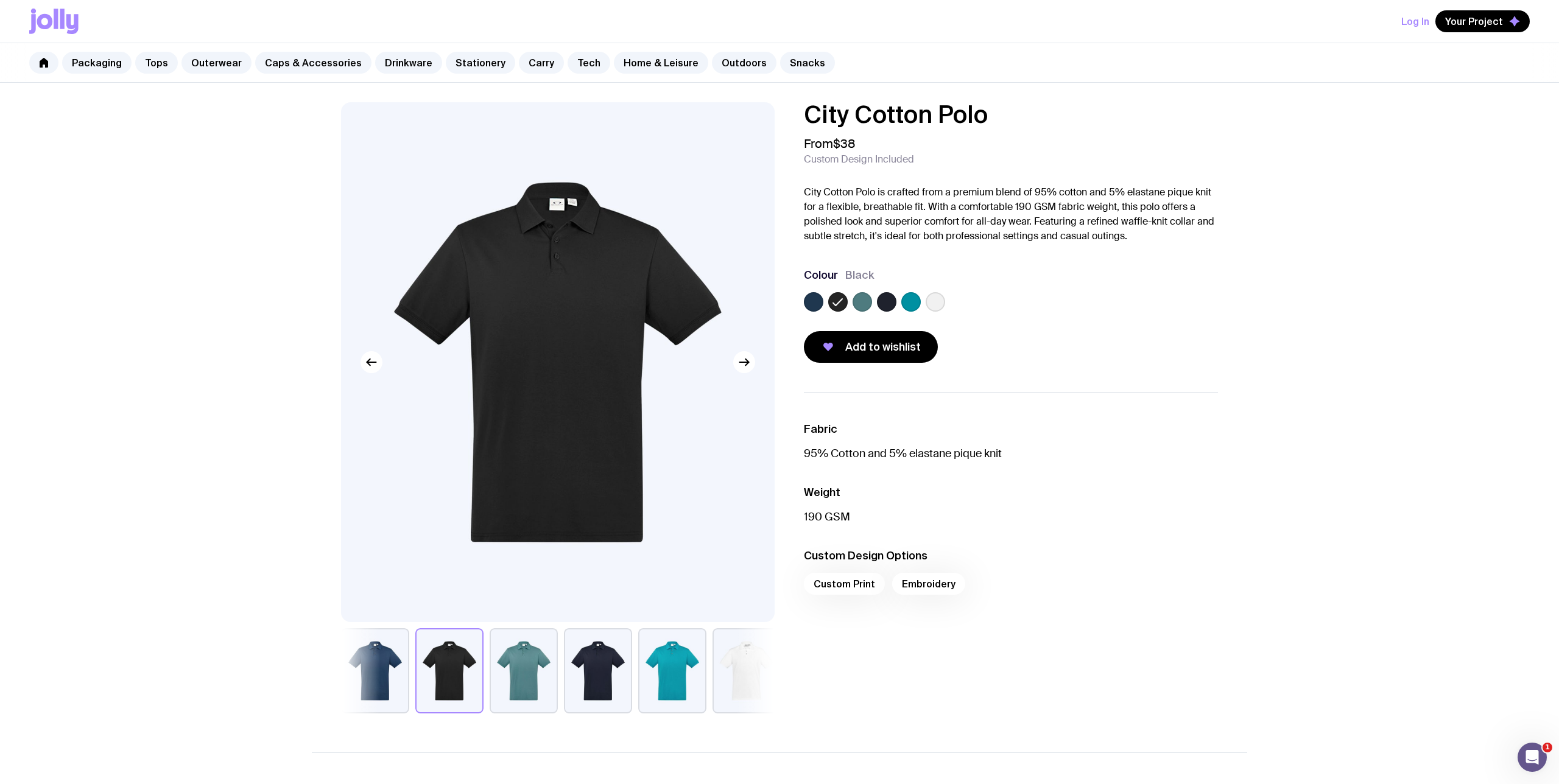
click at [869, 302] on label at bounding box center [863, 302] width 20 height 20
click at [0, 0] on input "radio" at bounding box center [0, 0] width 0 height 0
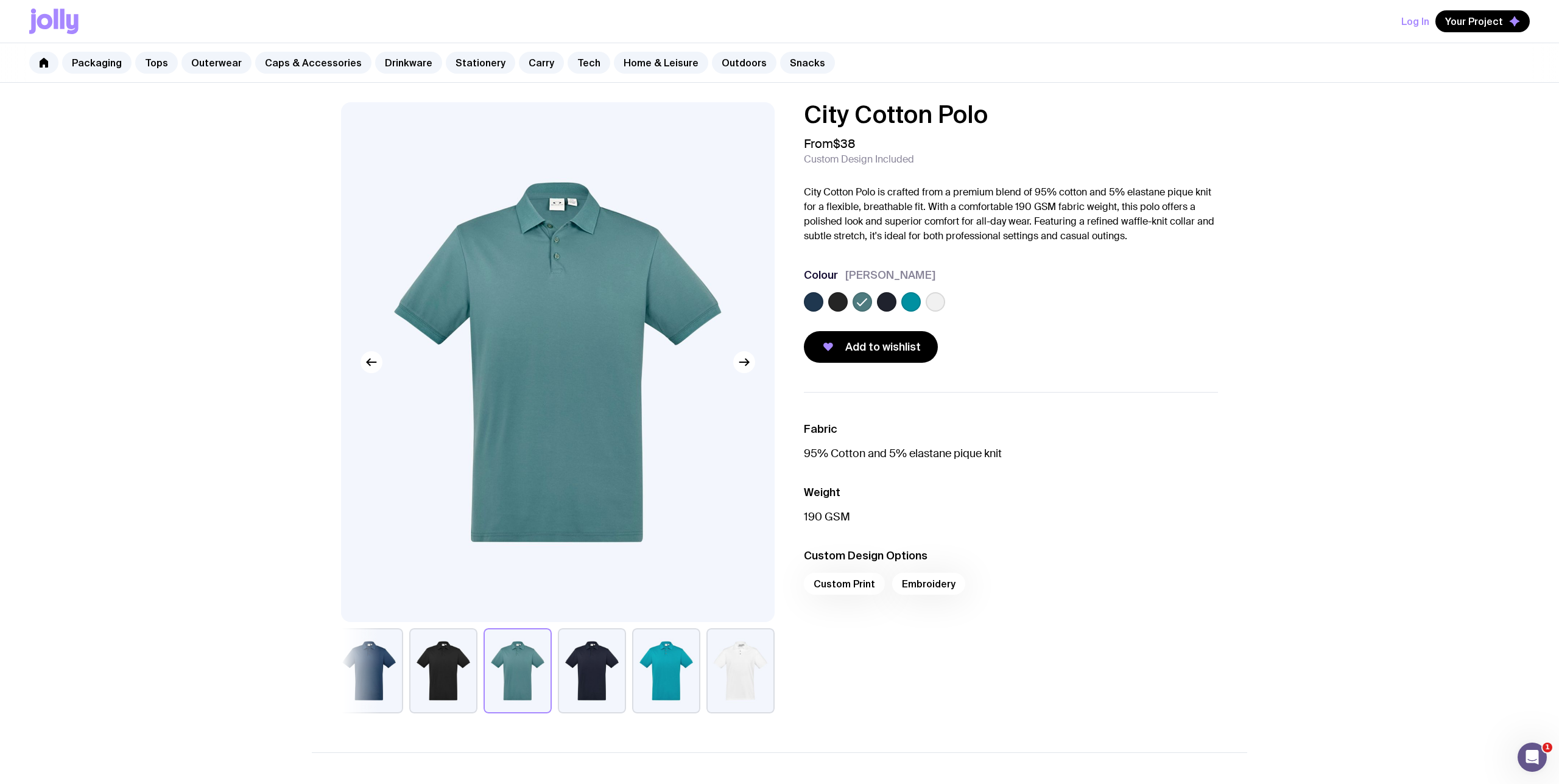
click at [886, 303] on label at bounding box center [887, 302] width 20 height 20
click at [0, 0] on input "radio" at bounding box center [0, 0] width 0 height 0
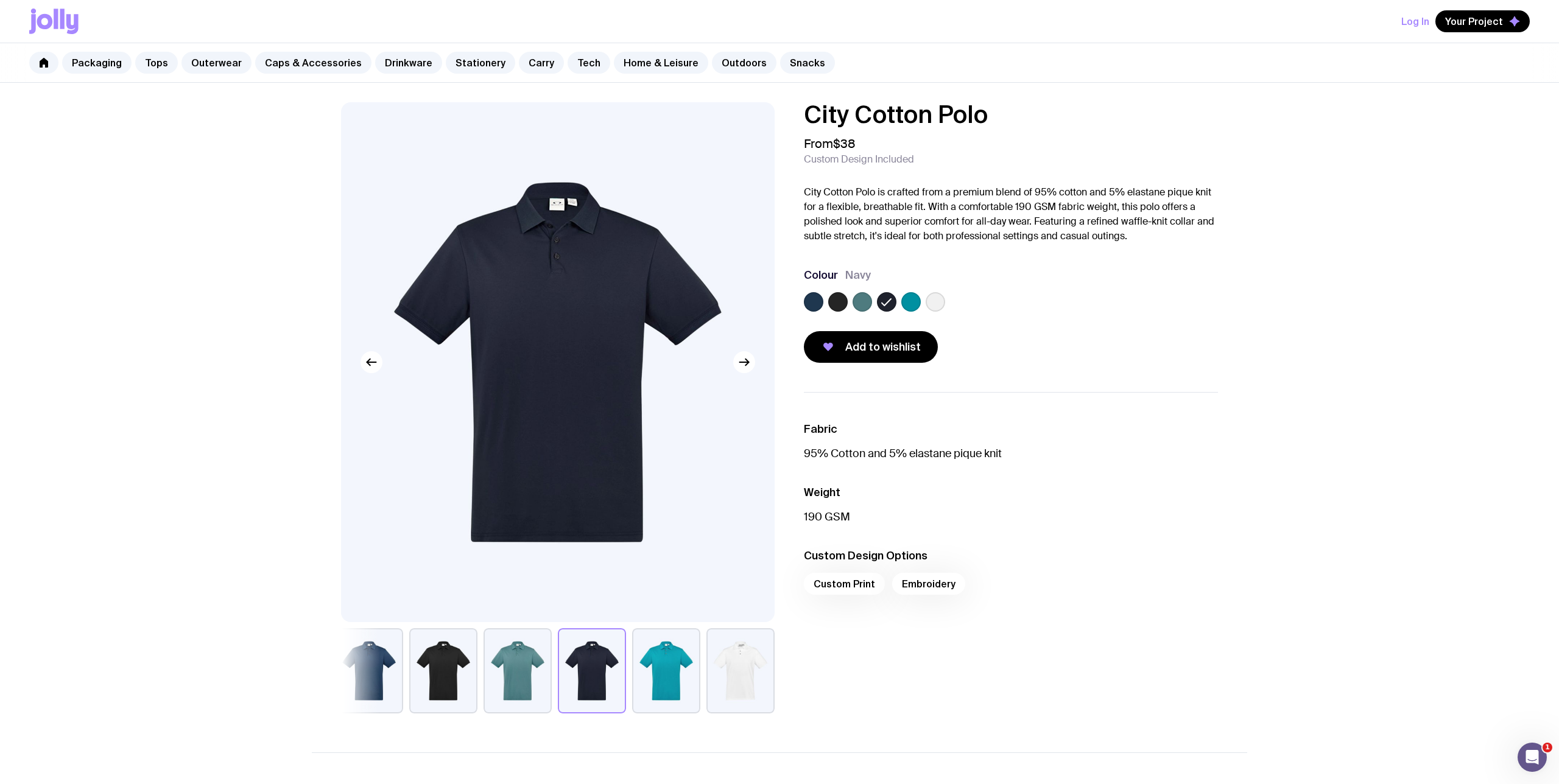
click at [939, 302] on label at bounding box center [936, 302] width 20 height 20
click at [0, 0] on input "radio" at bounding box center [0, 0] width 0 height 0
